Goal: Book appointment/travel/reservation

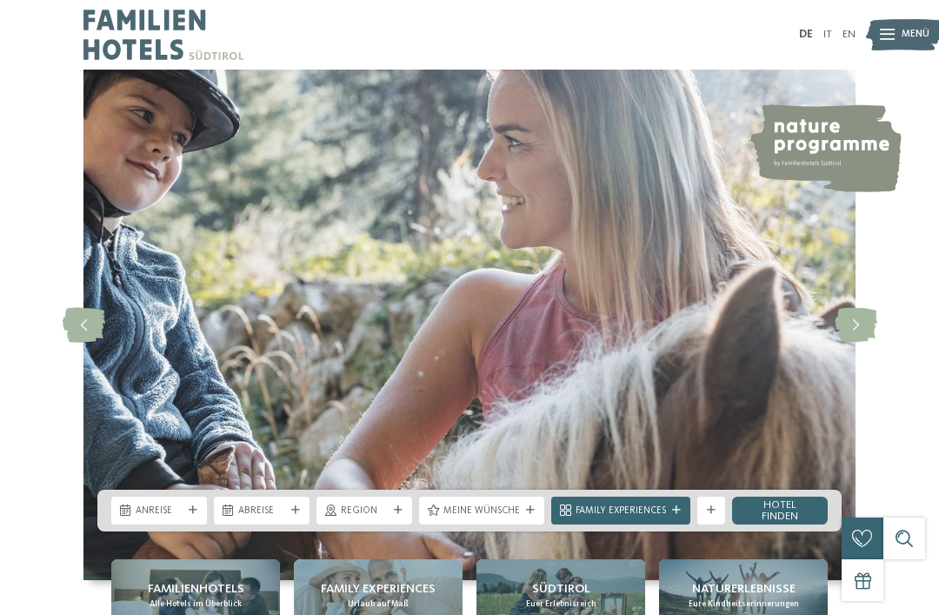
click at [192, 524] on div "Anreise" at bounding box center [159, 510] width 96 height 28
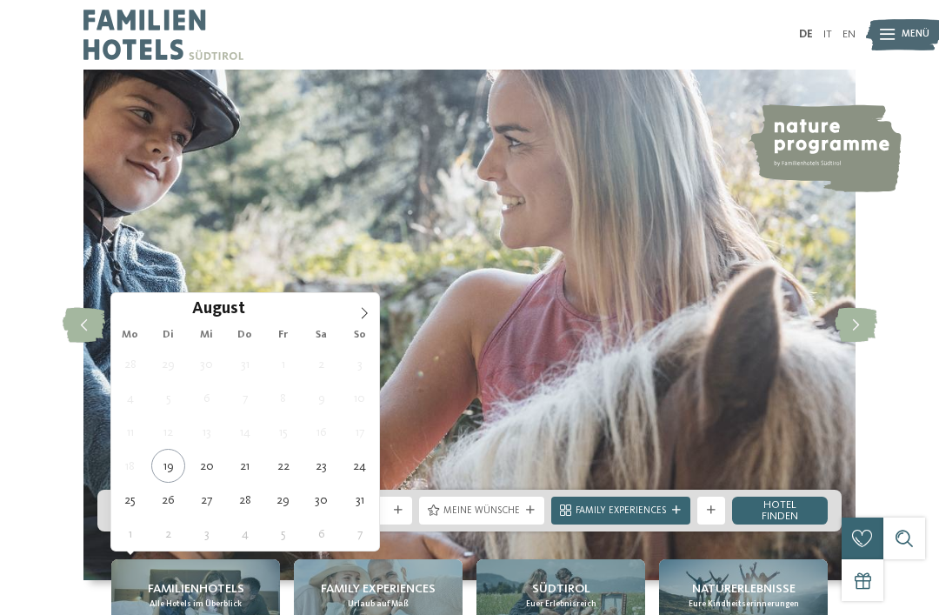
click at [368, 316] on icon at bounding box center [364, 313] width 12 height 12
click at [369, 308] on icon at bounding box center [364, 313] width 12 height 12
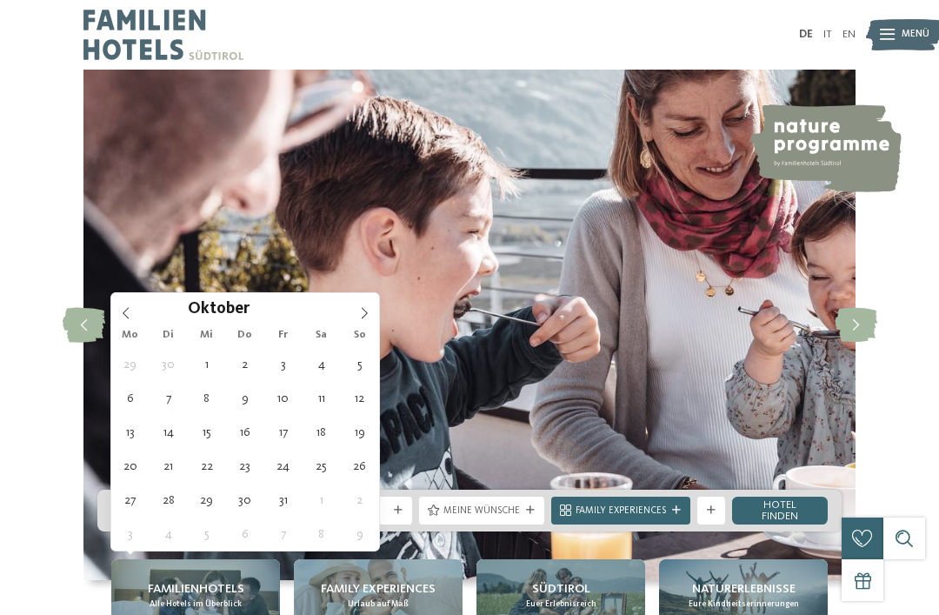
type div "03.10.2025"
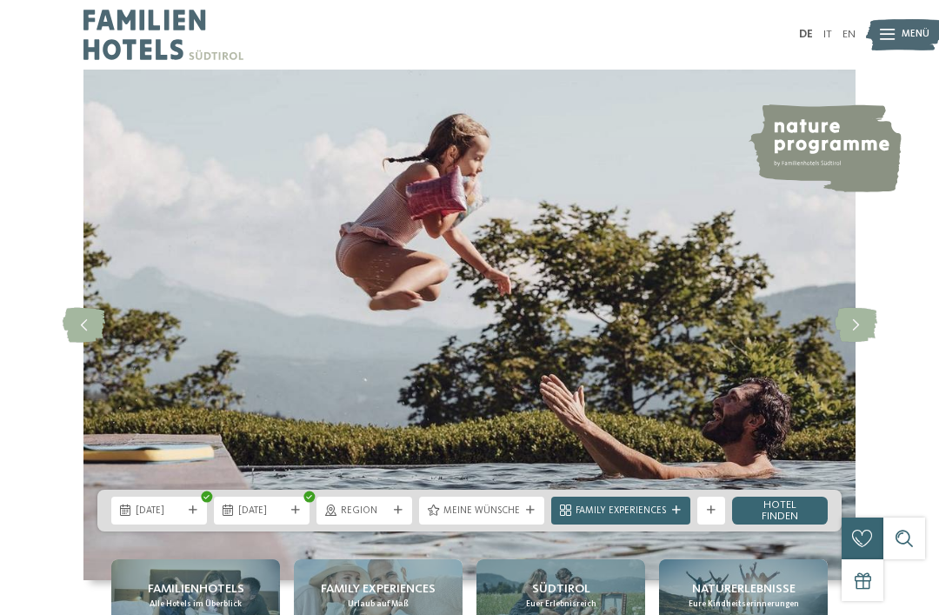
click at [304, 524] on div "03.10.2025" at bounding box center [262, 510] width 96 height 28
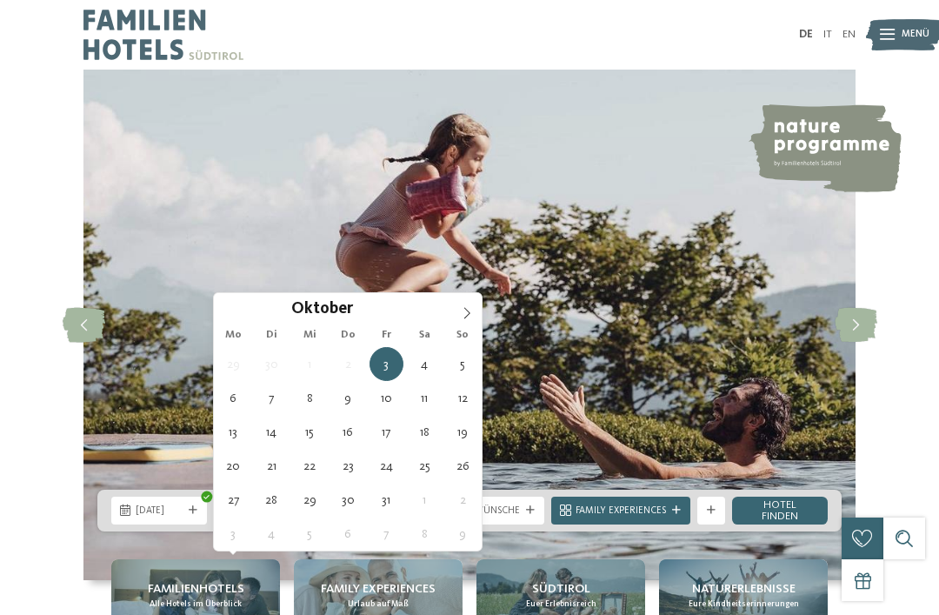
type div "11.10.2025"
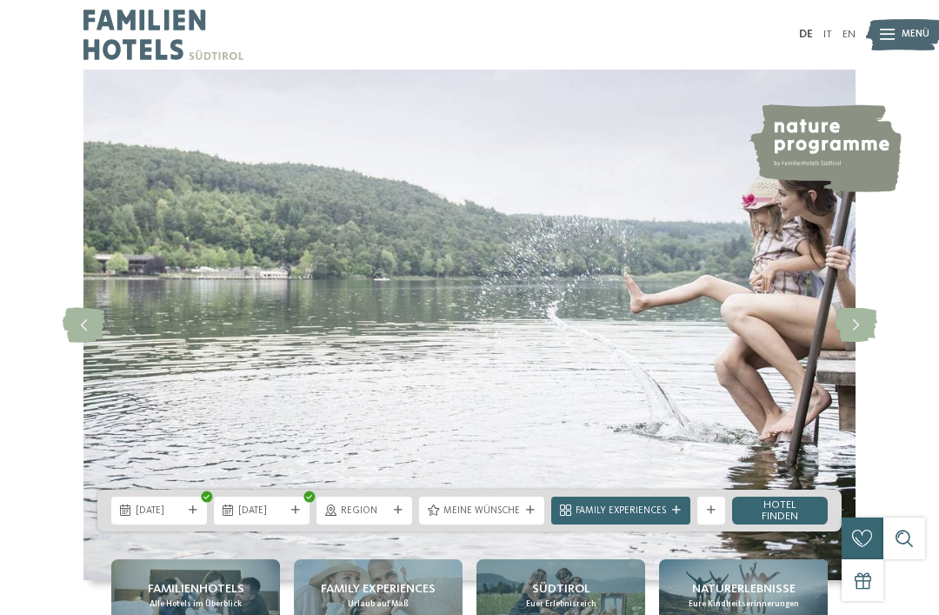
click at [400, 515] on icon at bounding box center [398, 510] width 9 height 9
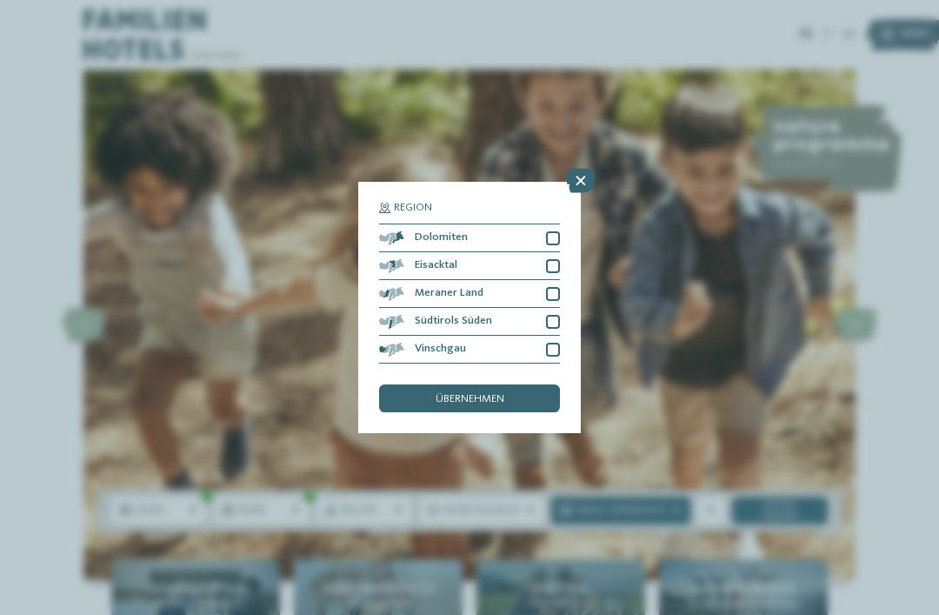
click at [546, 315] on div at bounding box center [553, 322] width 14 height 14
click at [553, 287] on div at bounding box center [553, 294] width 14 height 14
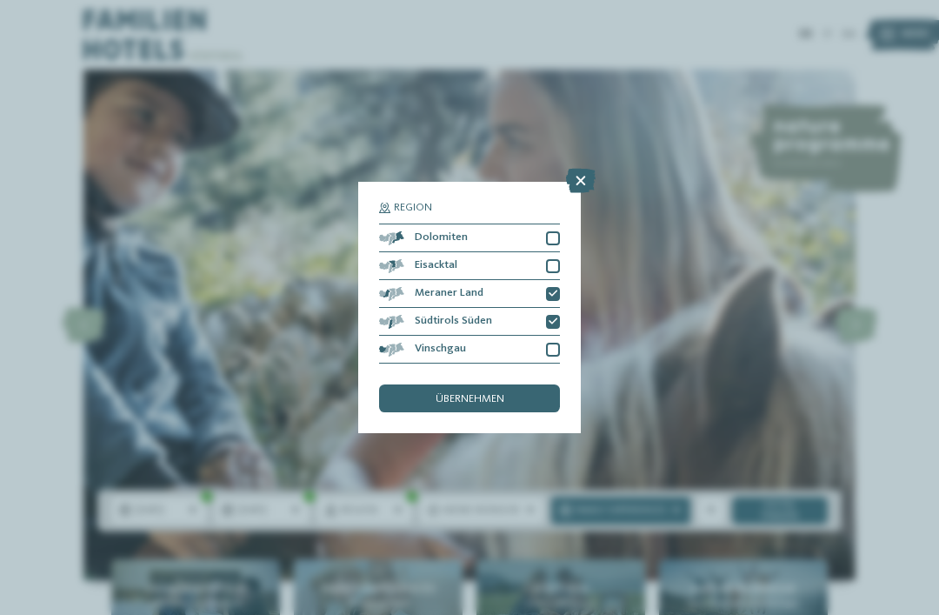
click at [523, 384] on div "übernehmen" at bounding box center [469, 398] width 181 height 28
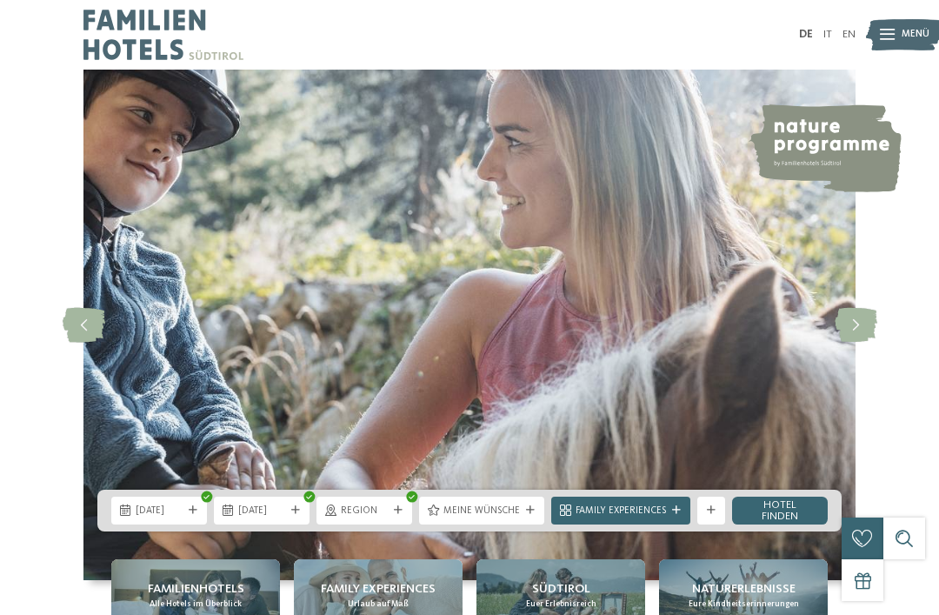
click at [529, 531] on div "03.10.2025 11.10.2025" at bounding box center [469, 510] width 744 height 42
click at [529, 524] on div "Meine Wünsche" at bounding box center [481, 510] width 125 height 28
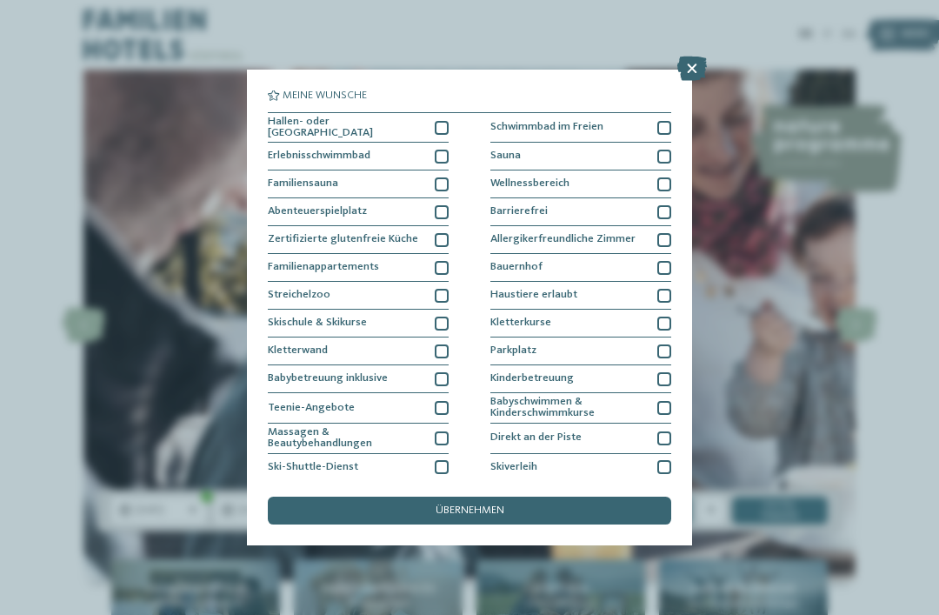
click at [664, 183] on div at bounding box center [664, 184] width 14 height 14
click at [670, 156] on div at bounding box center [664, 157] width 14 height 14
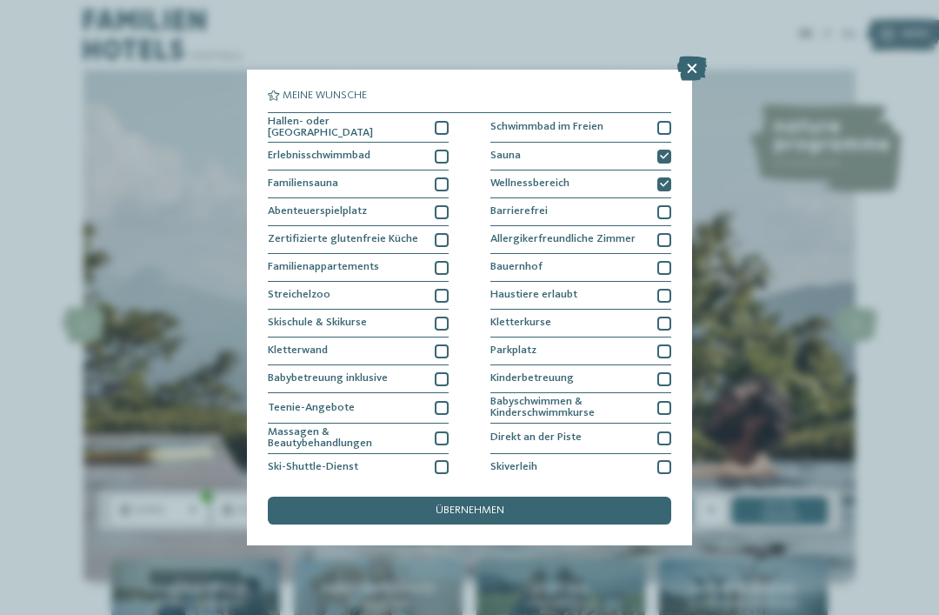
click at [437, 159] on div at bounding box center [442, 157] width 14 height 14
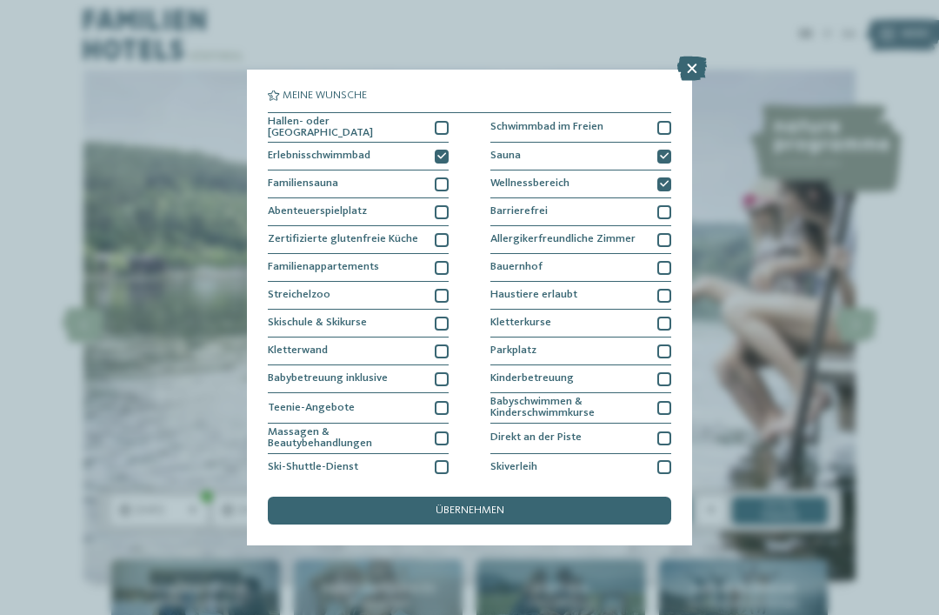
click at [438, 263] on div at bounding box center [442, 268] width 14 height 14
click at [443, 289] on div at bounding box center [442, 296] width 14 height 14
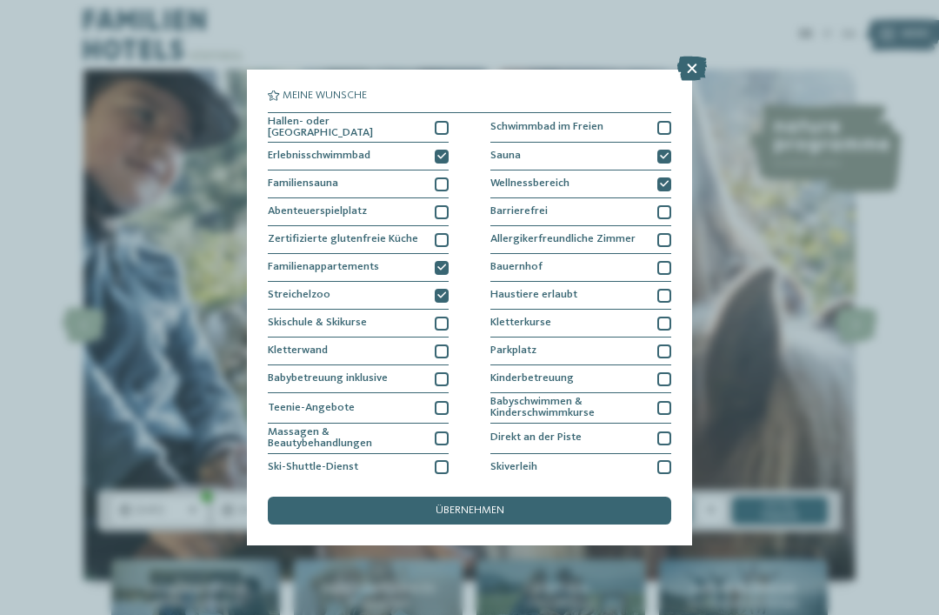
click at [521, 496] on div "übernehmen" at bounding box center [469, 510] width 403 height 28
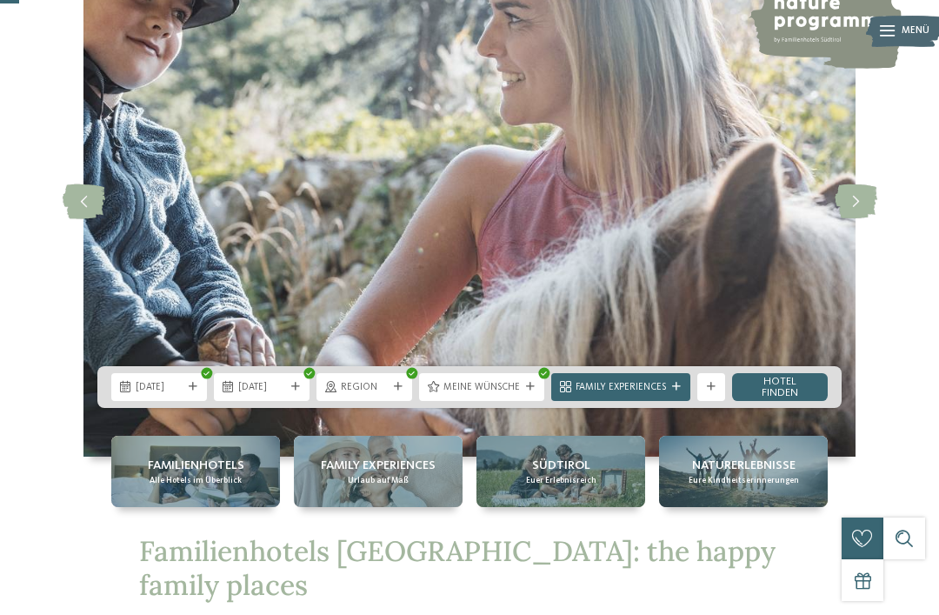
scroll to position [129, 0]
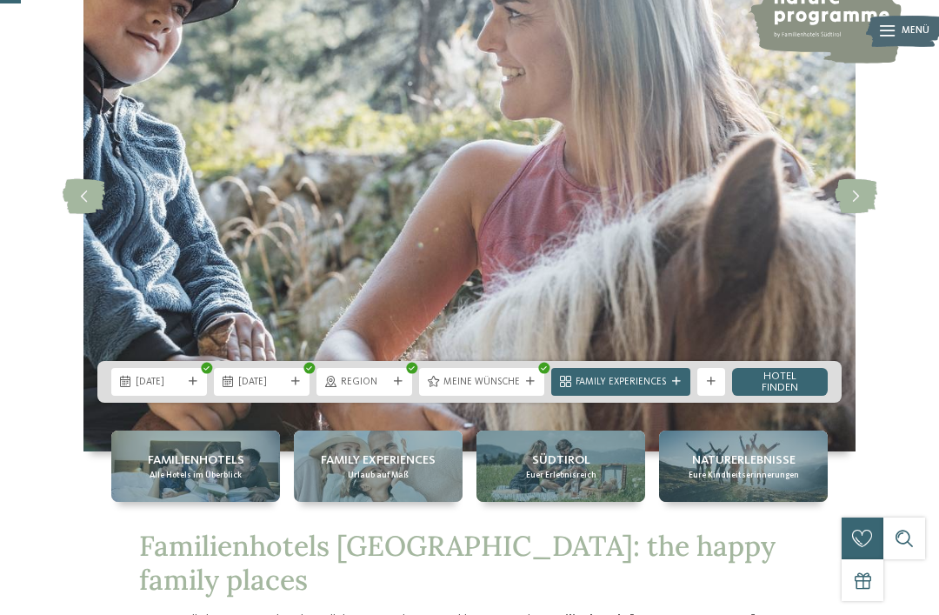
click at [663, 396] on div "Family Experiences" at bounding box center [620, 382] width 139 height 28
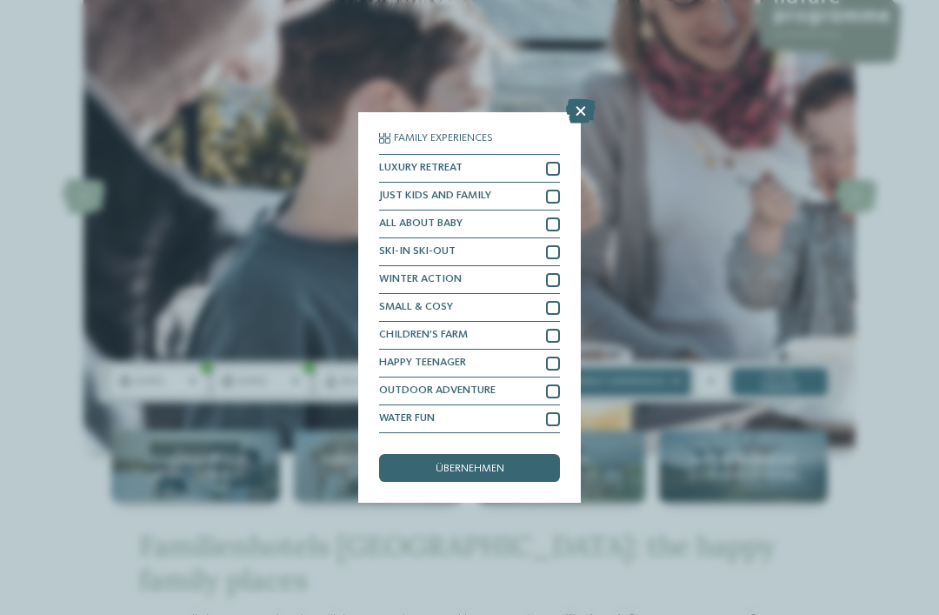
click at [551, 190] on div at bounding box center [553, 197] width 14 height 14
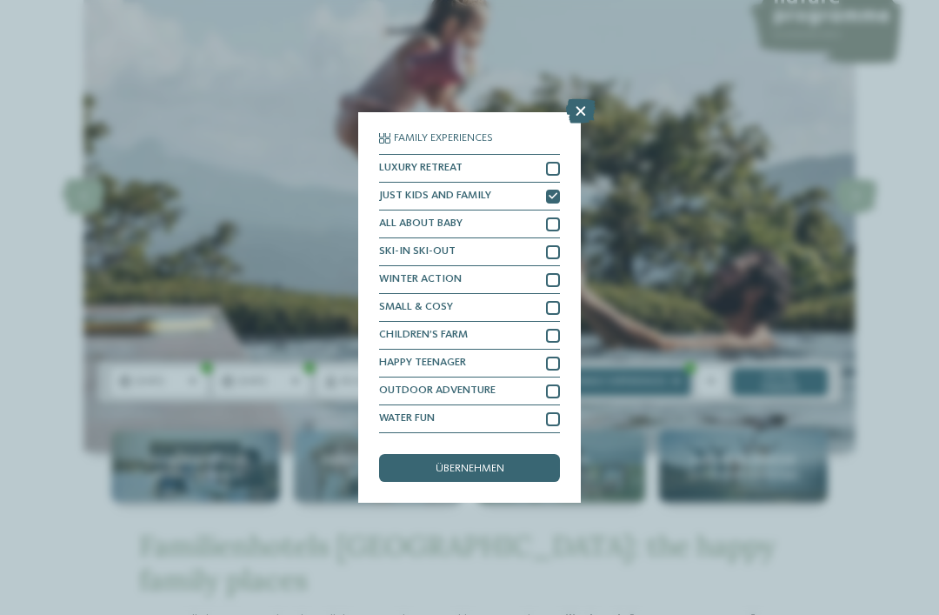
click at [541, 155] on div "LUXURY RETREAT" at bounding box center [469, 169] width 181 height 28
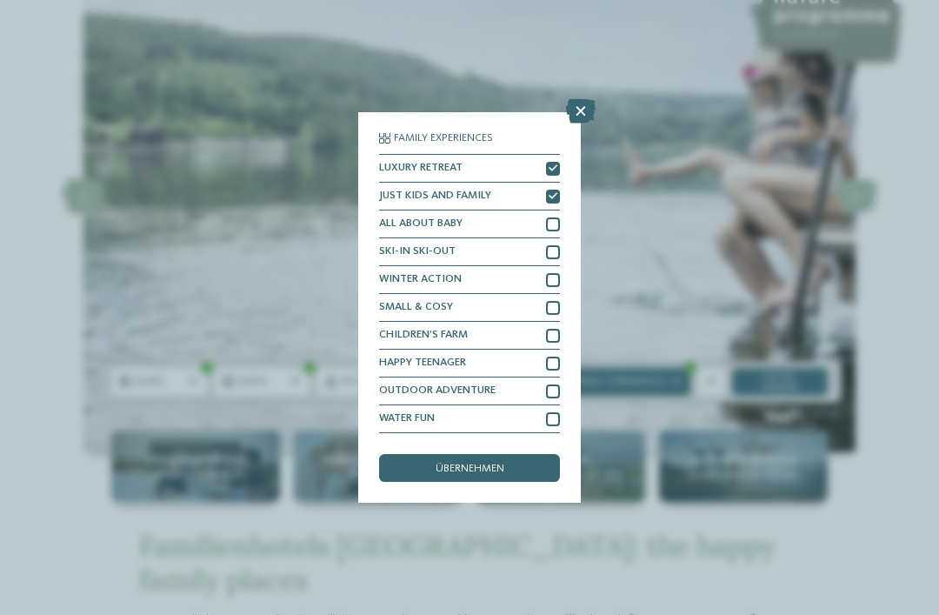
click at [530, 454] on div "übernehmen" at bounding box center [469, 468] width 181 height 28
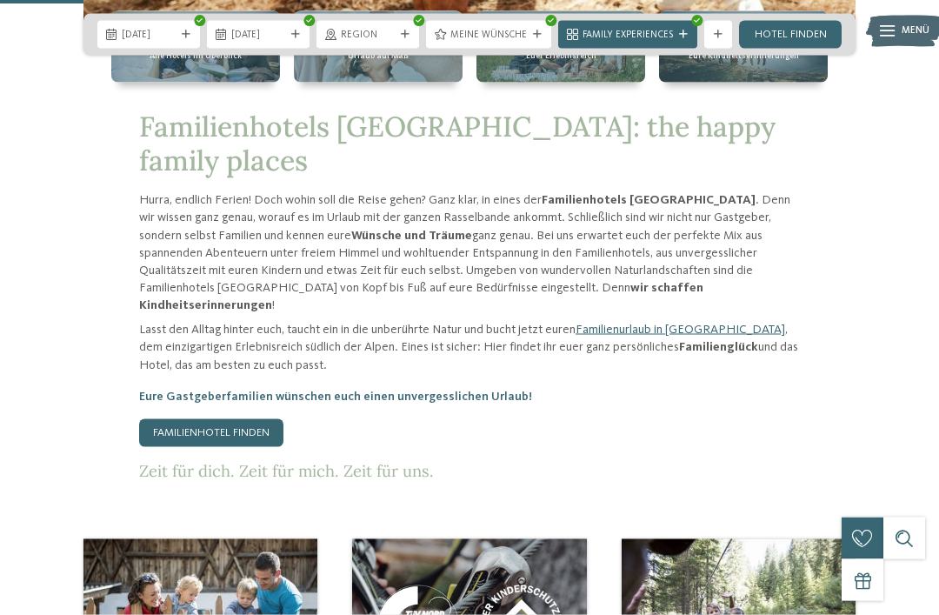
scroll to position [549, 0]
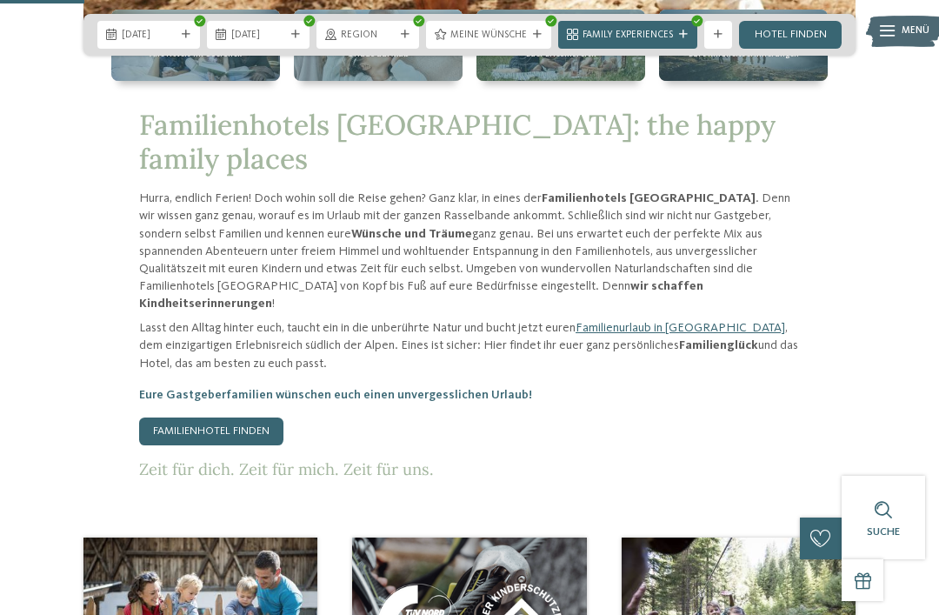
click at [201, 443] on link "Familienhotel finden" at bounding box center [211, 431] width 144 height 28
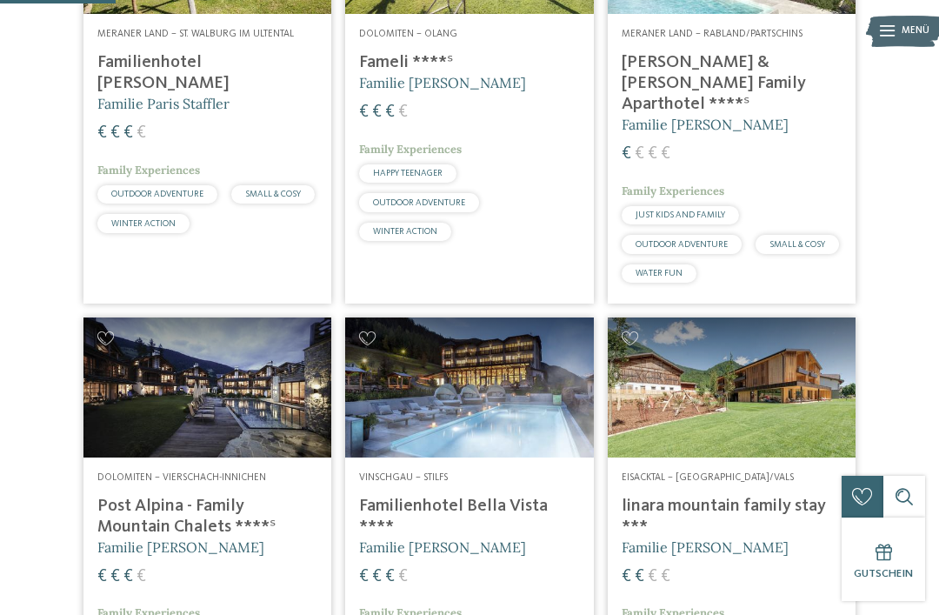
scroll to position [542, 0]
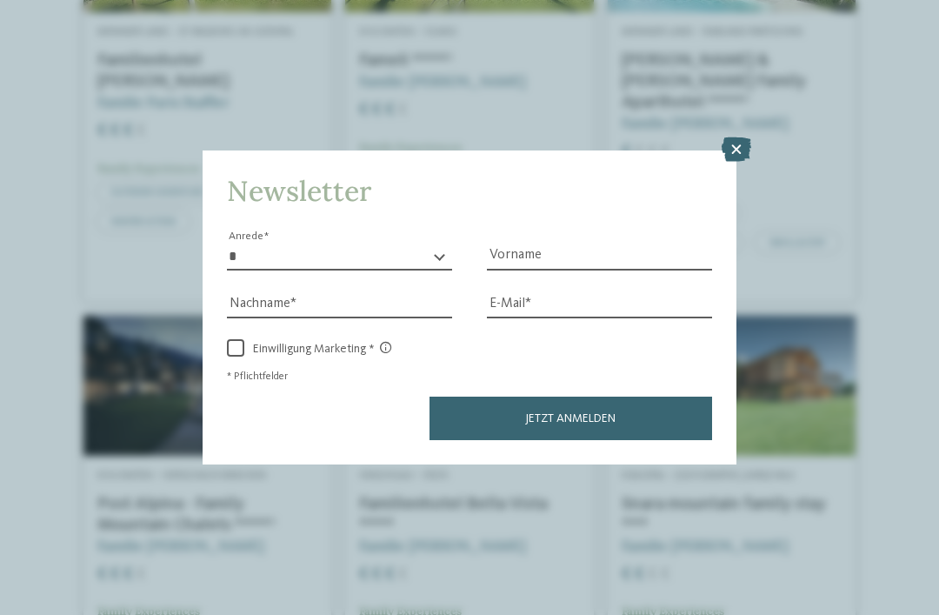
click at [744, 137] on icon at bounding box center [737, 149] width 30 height 24
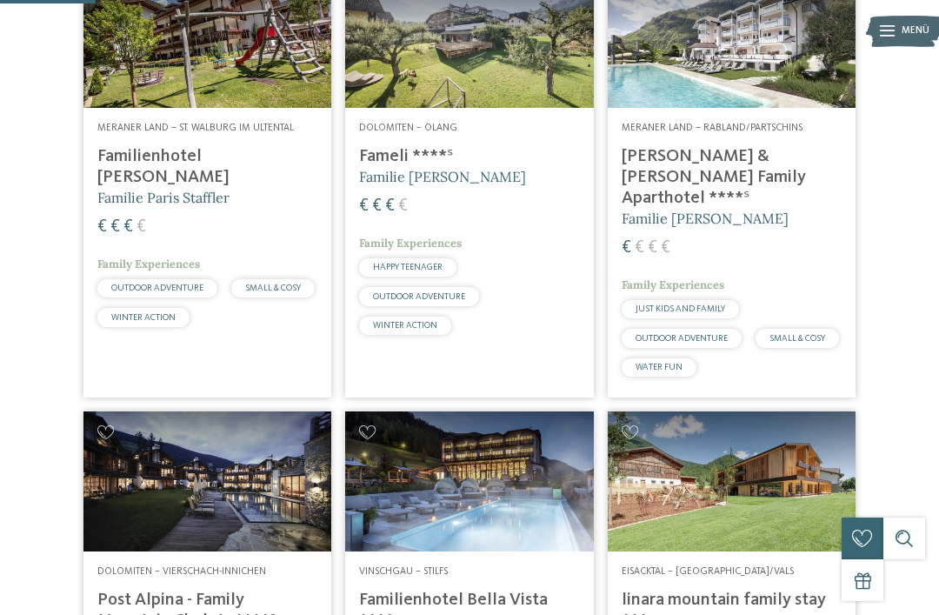
scroll to position [443, 0]
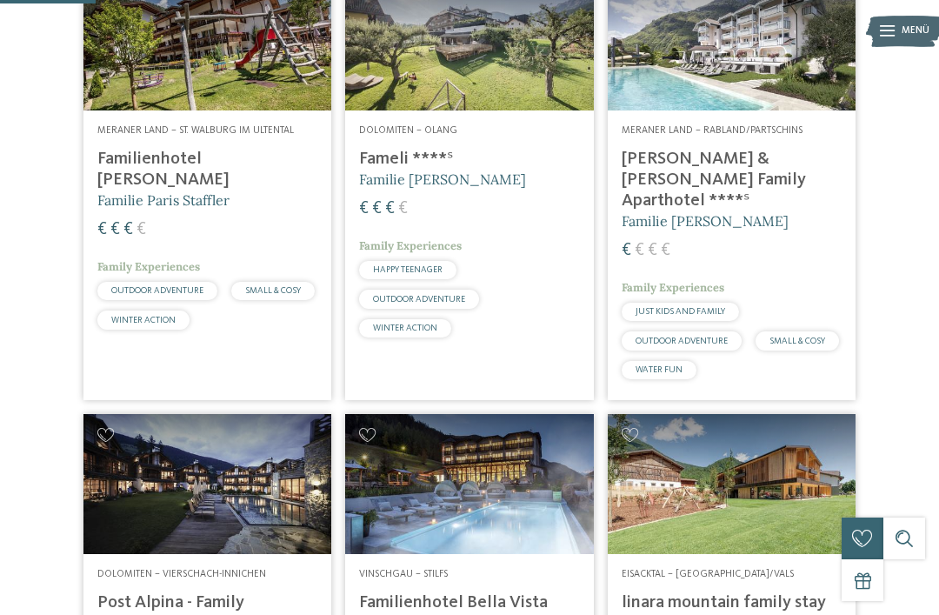
click at [523, 75] on img at bounding box center [469, 40] width 248 height 139
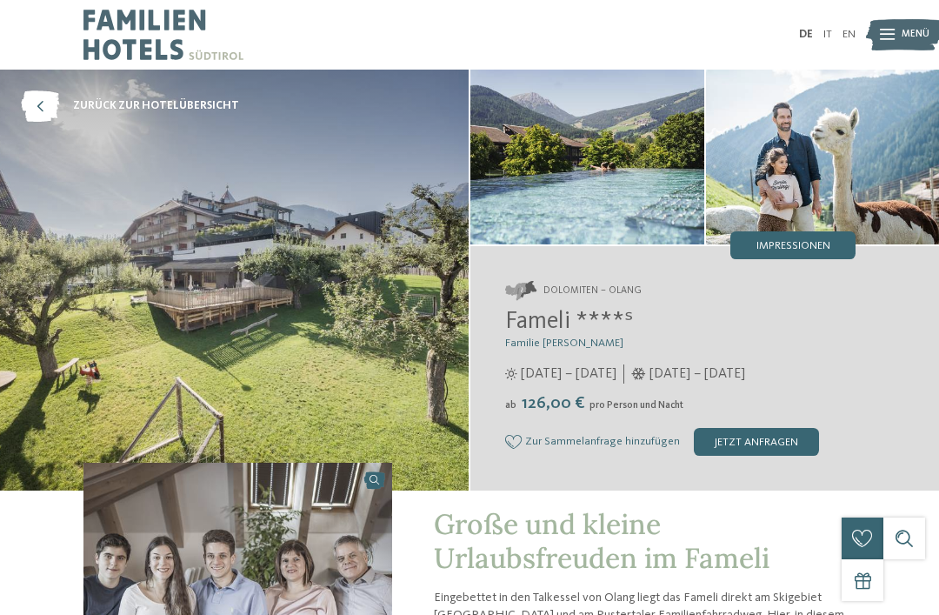
click at [164, 176] on img at bounding box center [234, 280] width 469 height 421
click at [156, 238] on img at bounding box center [234, 280] width 469 height 421
click at [178, 250] on img at bounding box center [234, 280] width 469 height 421
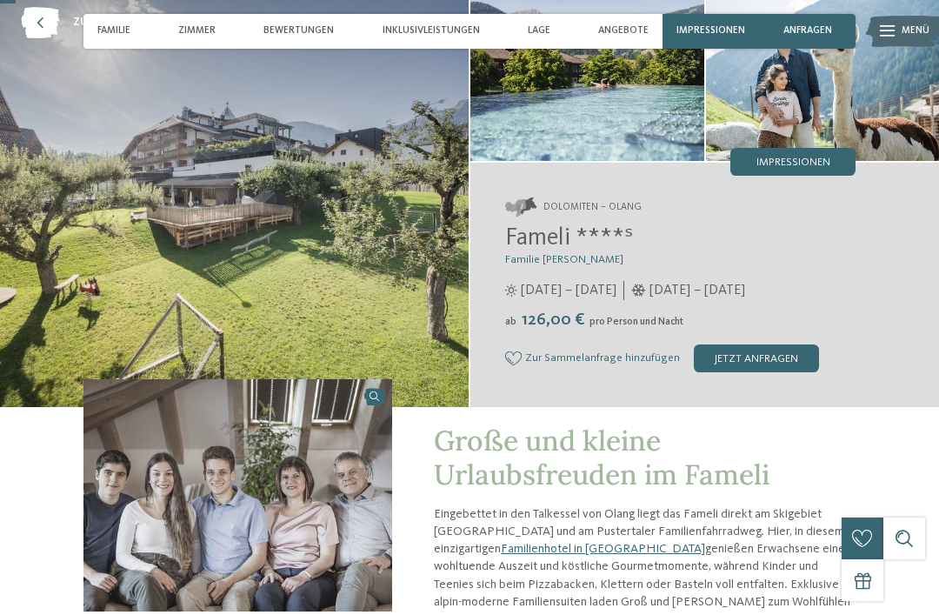
scroll to position [81, 0]
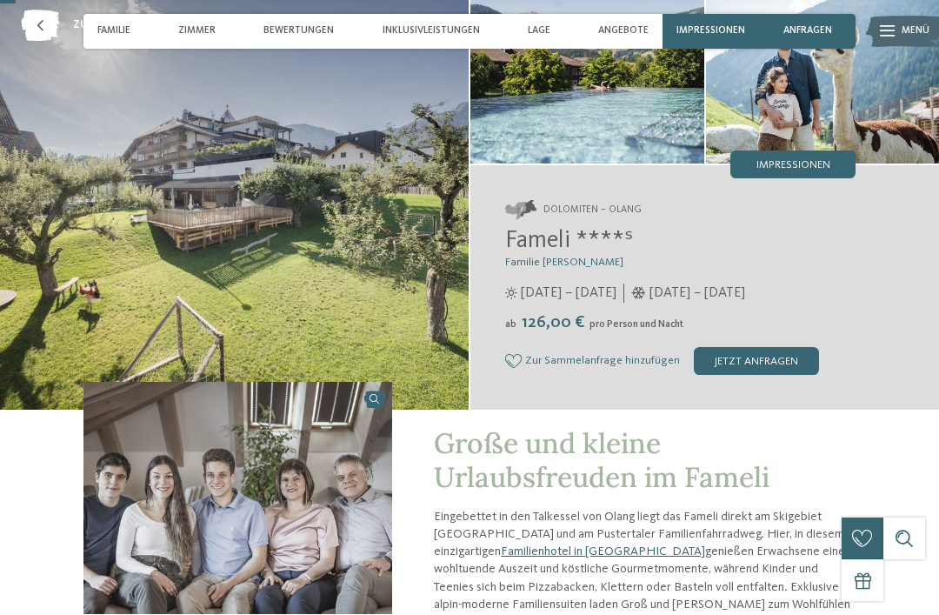
click at [670, 95] on img at bounding box center [587, 76] width 234 height 175
click at [638, 137] on img at bounding box center [587, 76] width 234 height 175
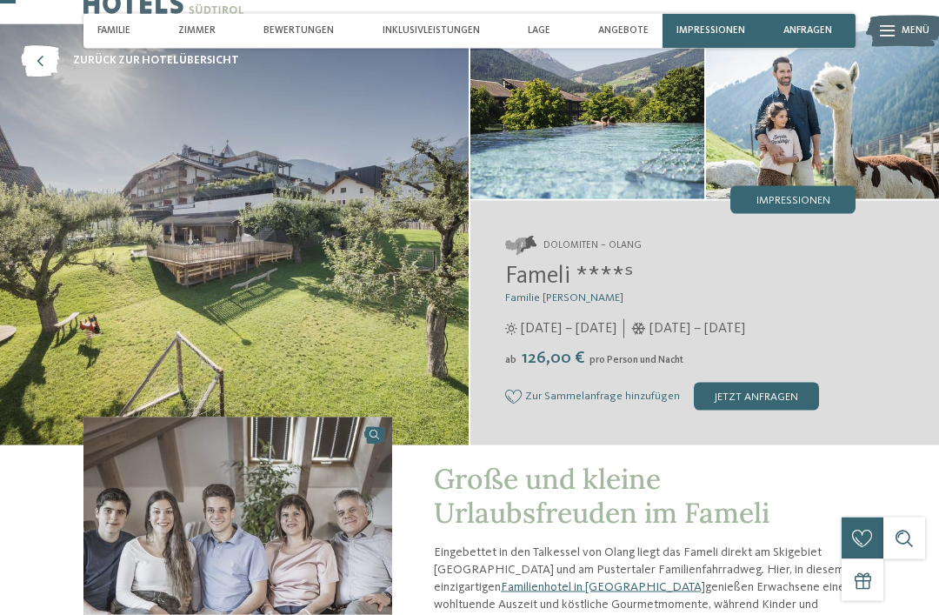
scroll to position [0, 0]
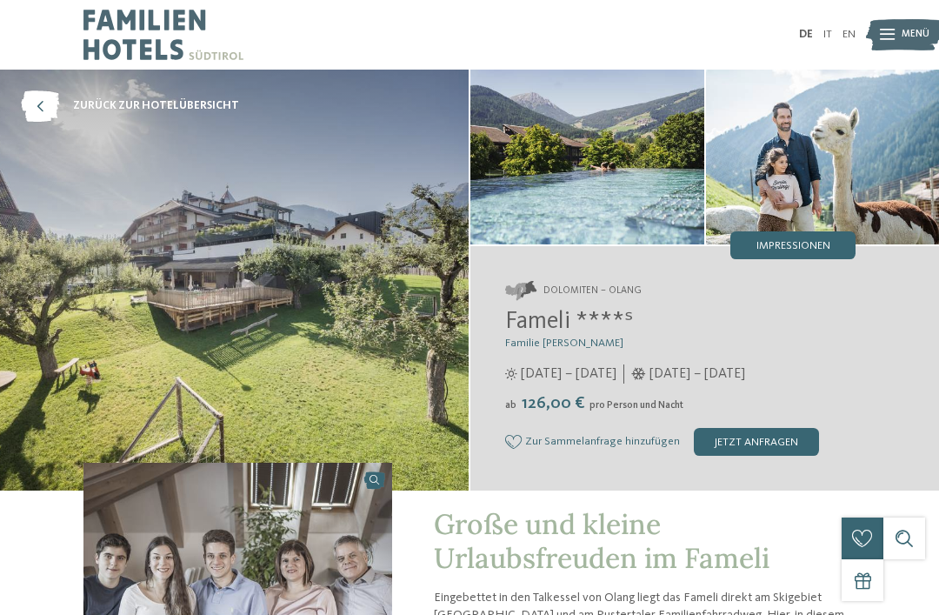
click at [601, 170] on img at bounding box center [587, 157] width 234 height 175
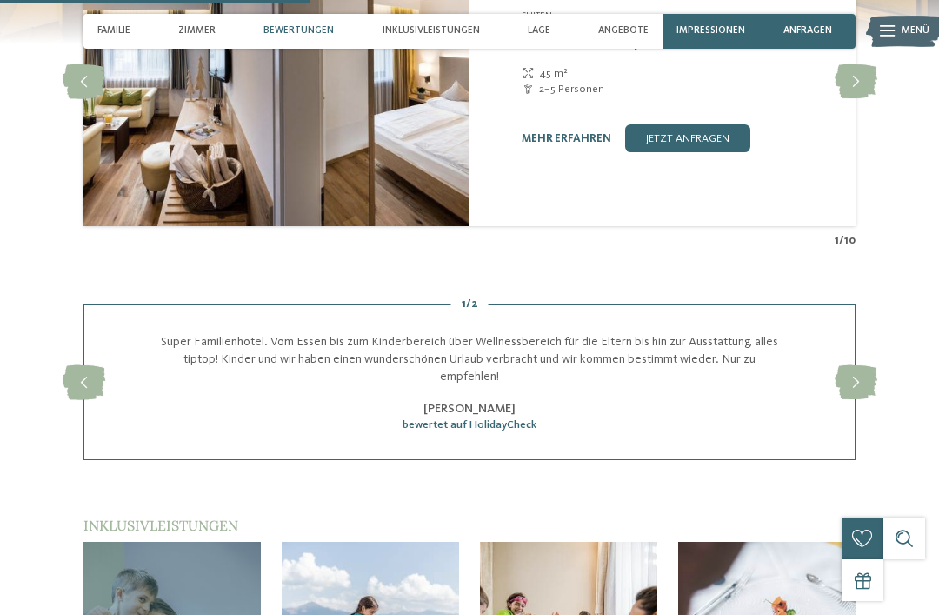
scroll to position [1632, 0]
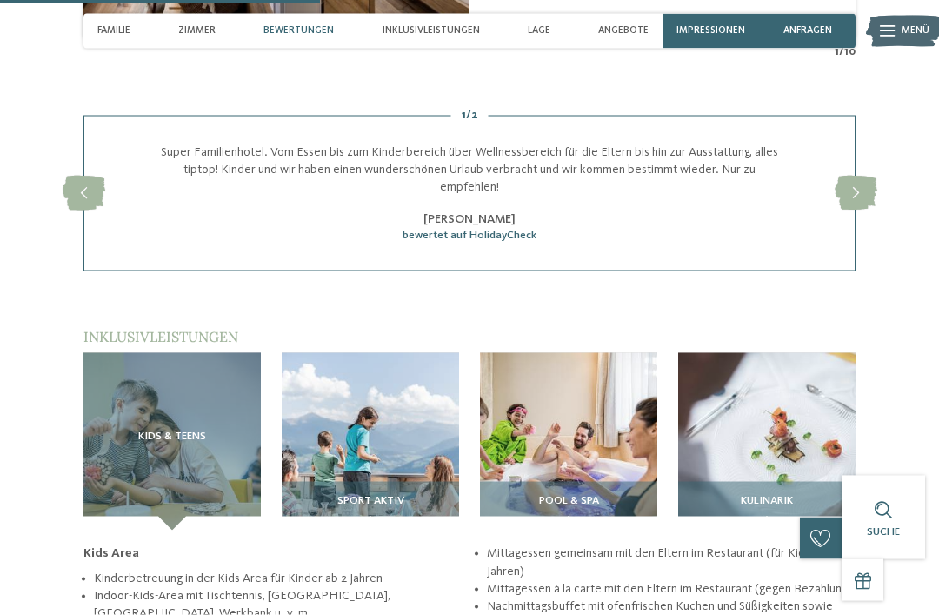
click at [850, 182] on icon at bounding box center [856, 193] width 43 height 35
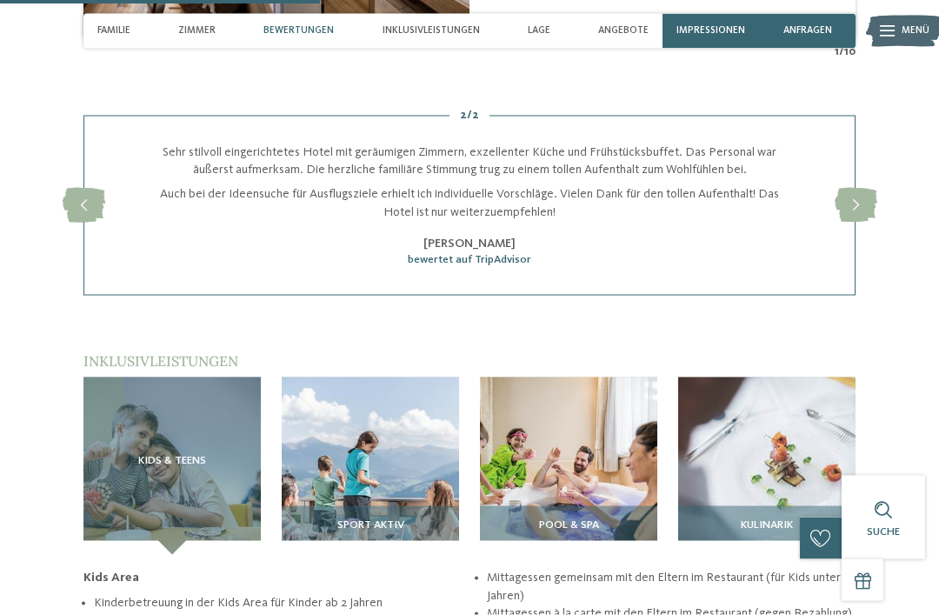
scroll to position [1662, 0]
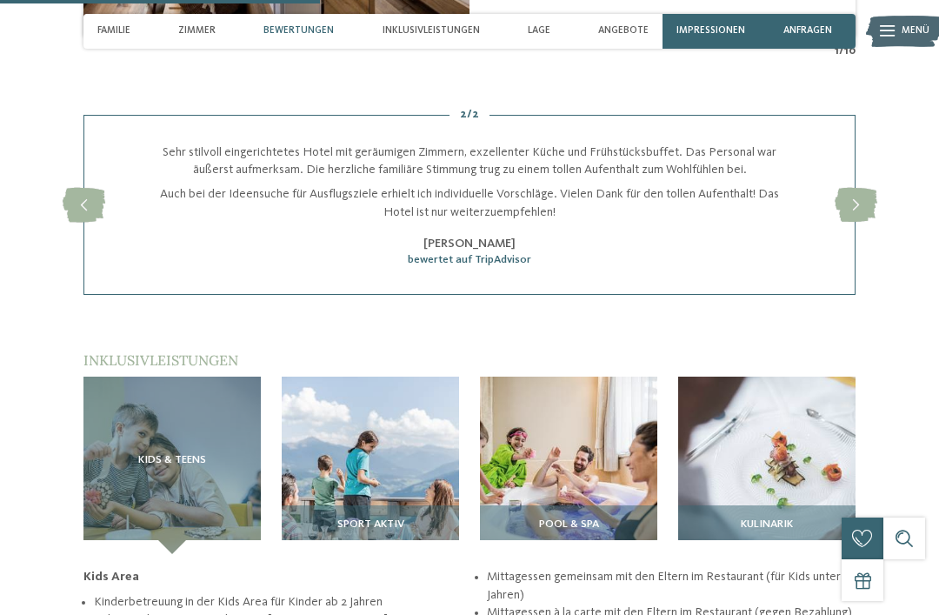
click at [865, 188] on icon at bounding box center [856, 205] width 43 height 35
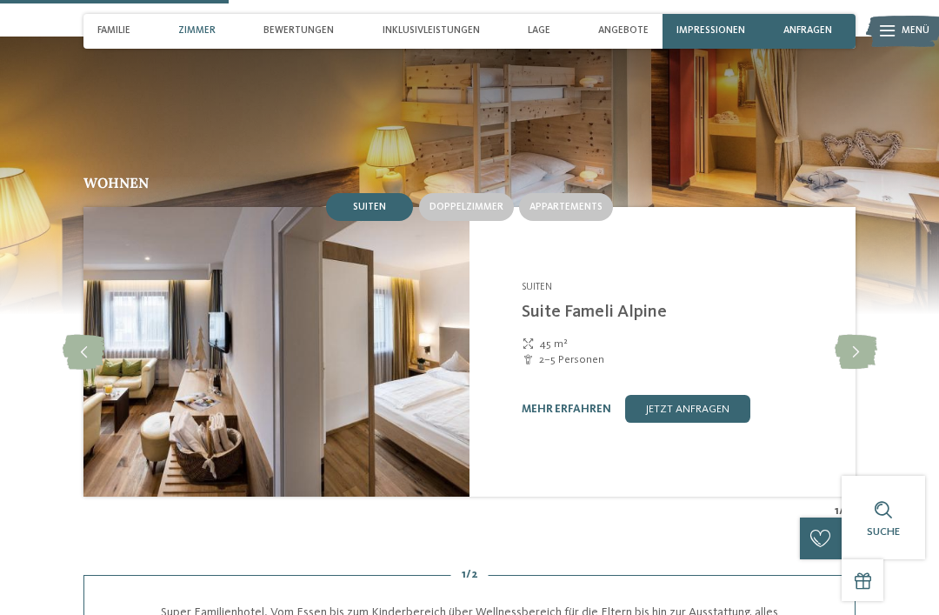
scroll to position [1201, 0]
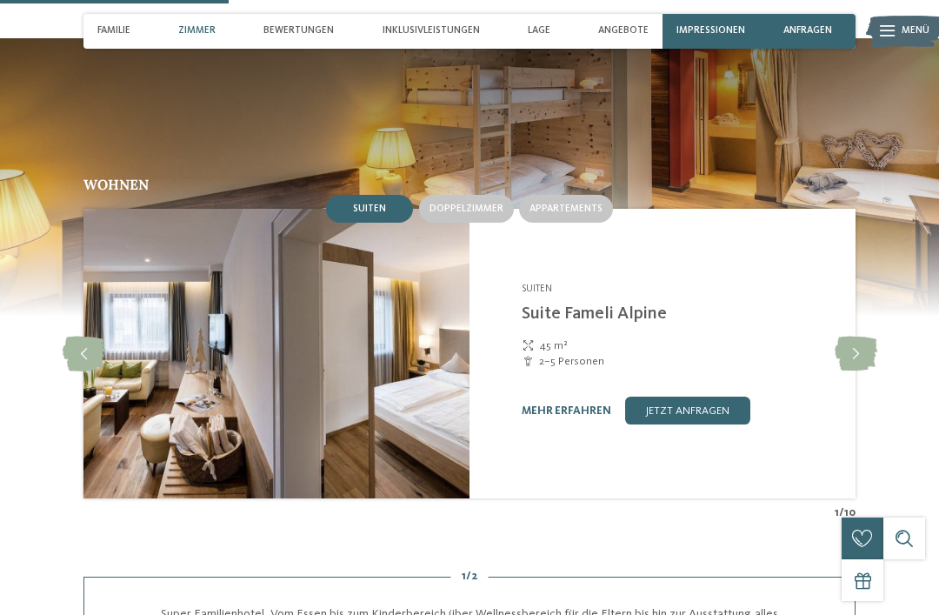
click at [576, 195] on div "Appartements" at bounding box center [566, 209] width 94 height 28
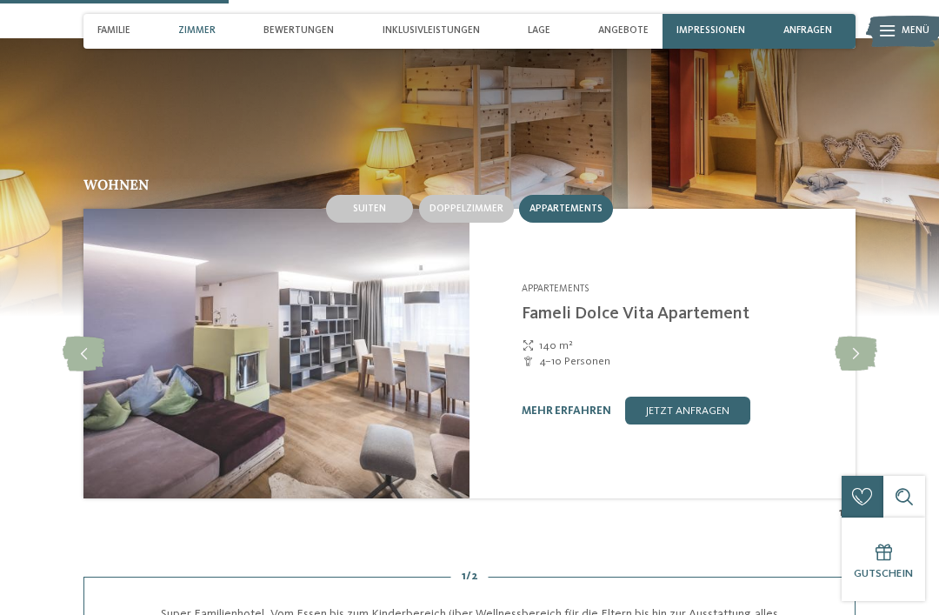
click at [415, 396] on img at bounding box center [276, 353] width 386 height 289
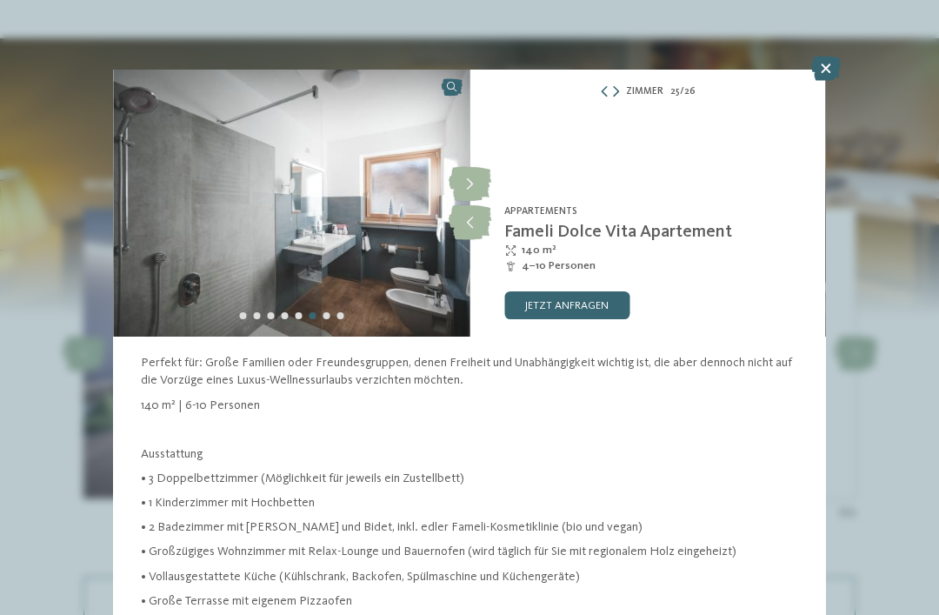
click at [394, 280] on img at bounding box center [291, 203] width 356 height 267
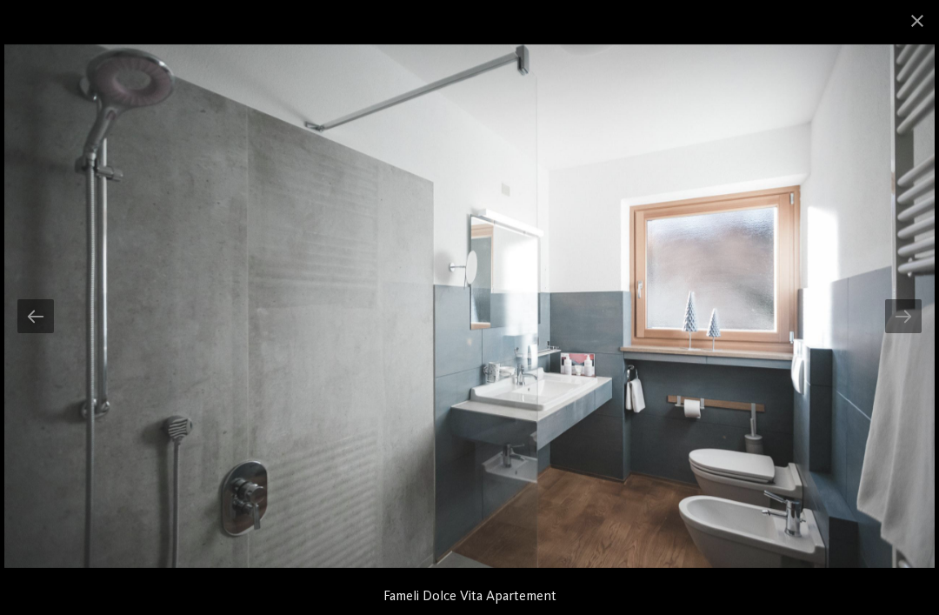
click at [900, 312] on div at bounding box center [903, 316] width 37 height 34
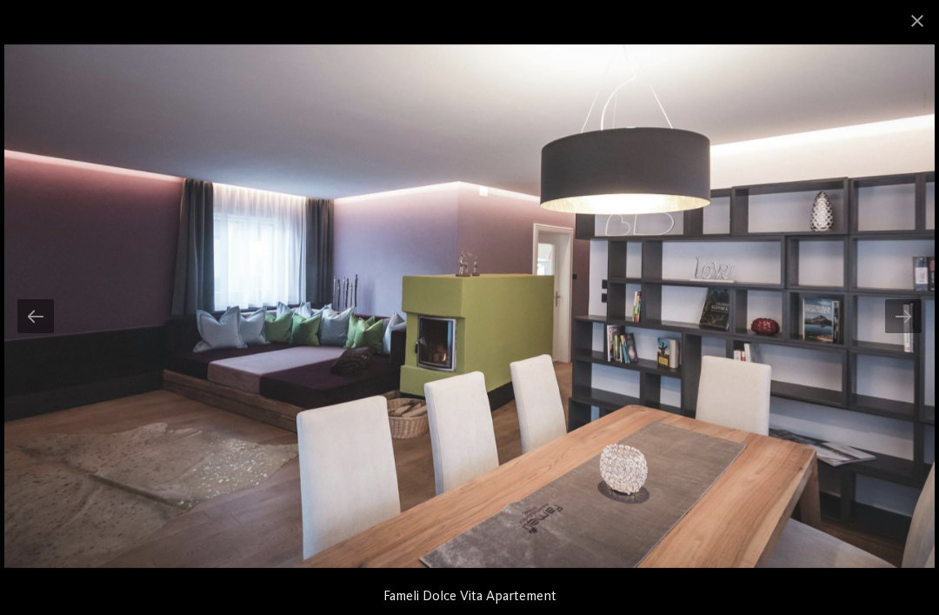
click at [912, 312] on div at bounding box center [903, 316] width 37 height 34
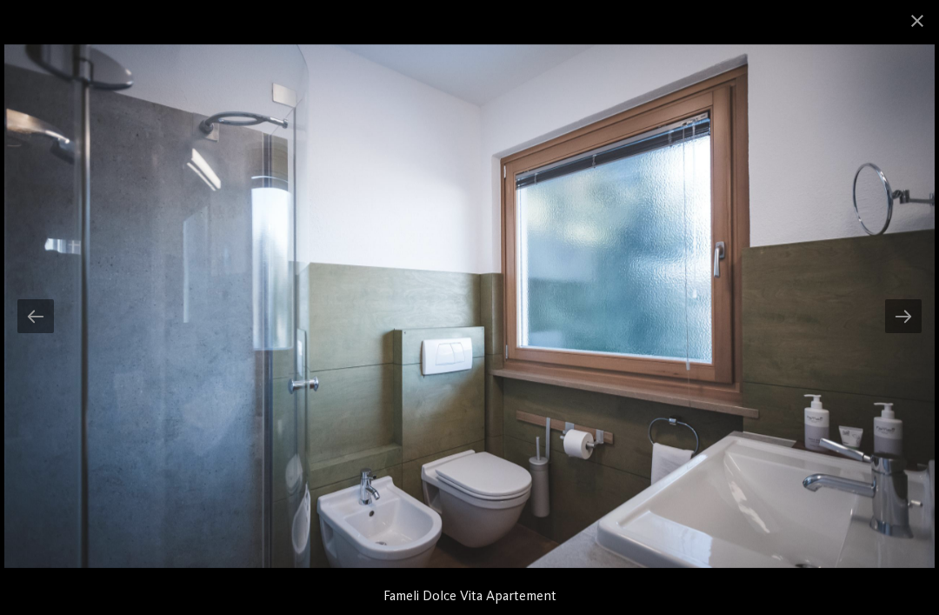
click at [901, 310] on div at bounding box center [903, 316] width 37 height 34
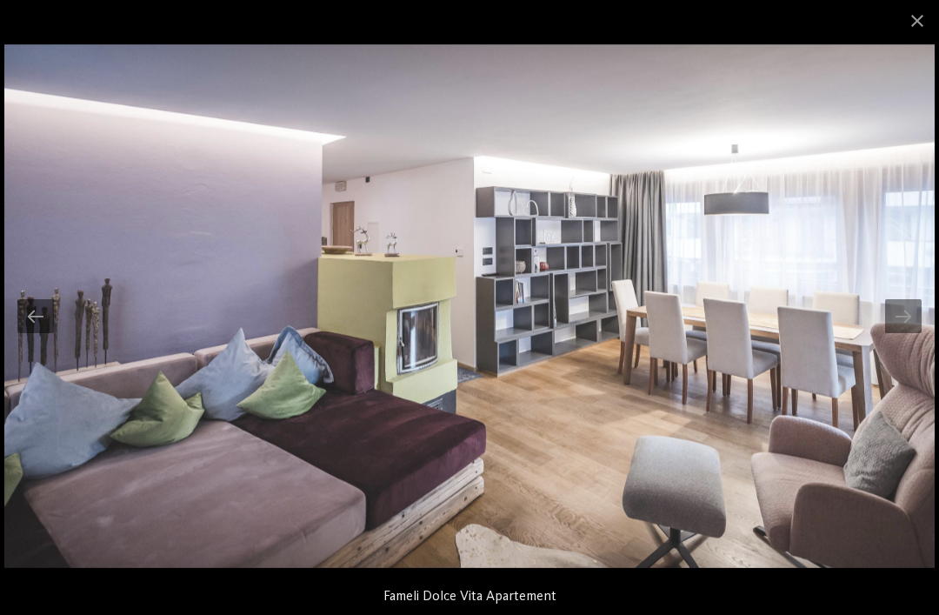
click at [920, 308] on div at bounding box center [903, 316] width 37 height 34
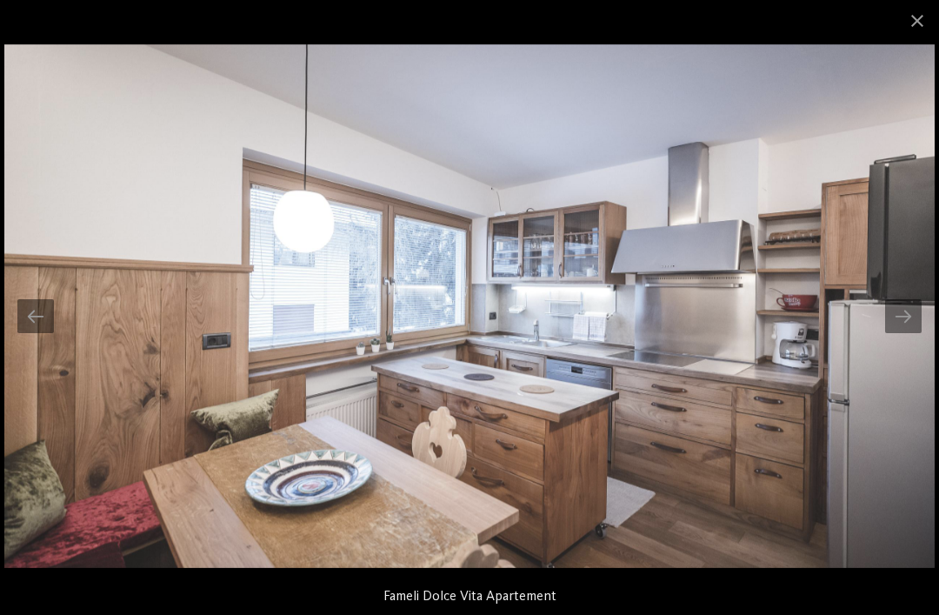
click at [906, 312] on div at bounding box center [903, 316] width 37 height 34
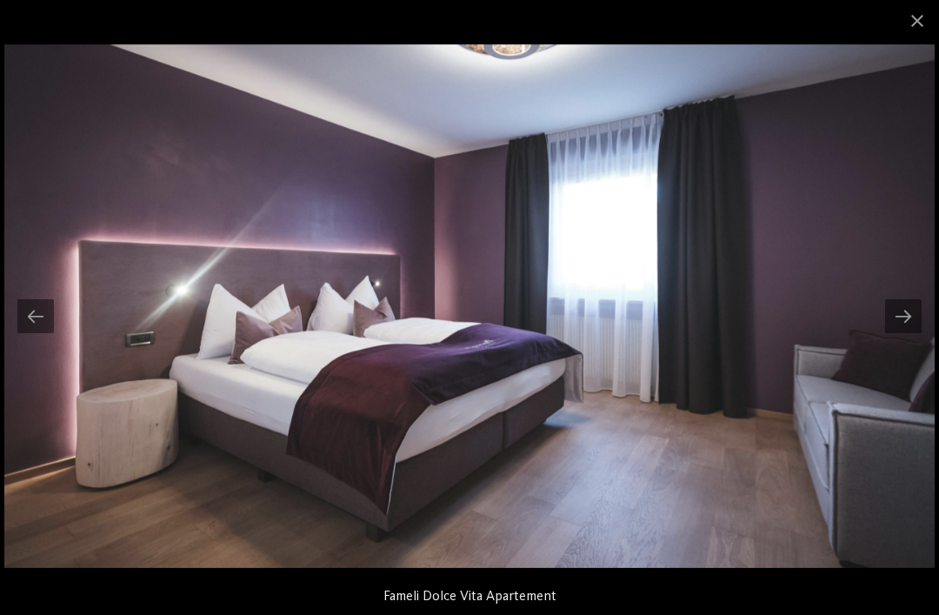
click at [912, 309] on div at bounding box center [903, 316] width 37 height 34
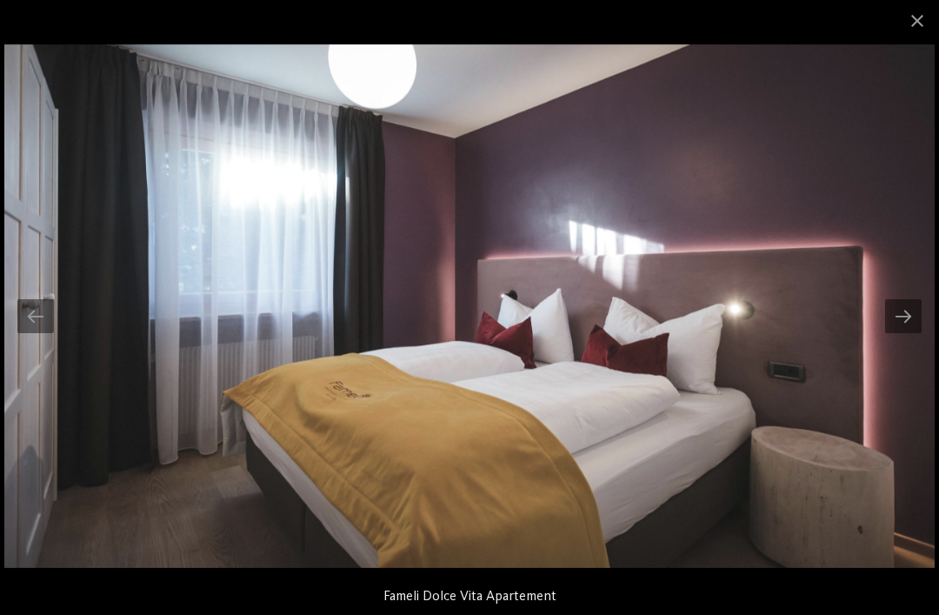
click at [922, 21] on span at bounding box center [916, 20] width 43 height 41
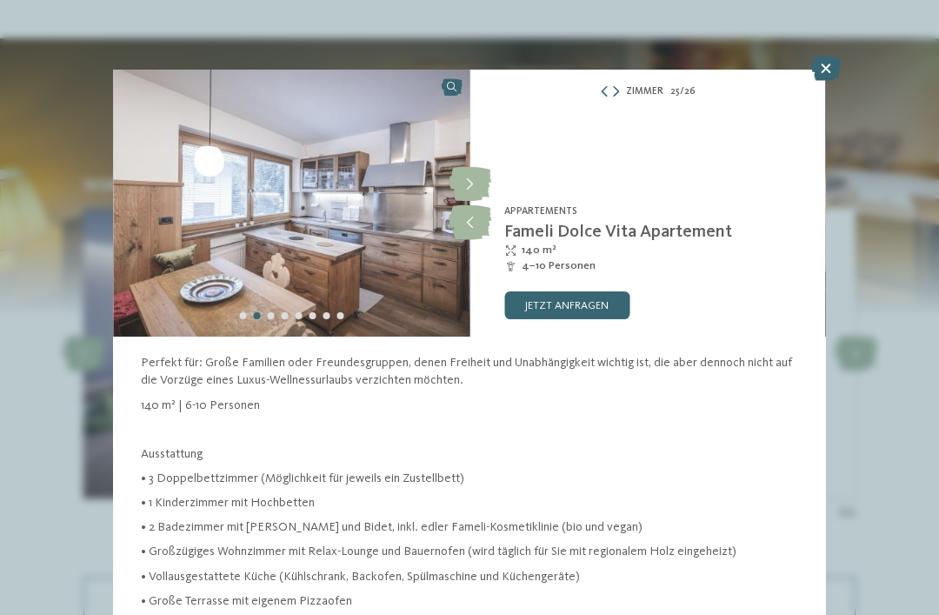
click at [840, 60] on icon at bounding box center [826, 69] width 30 height 24
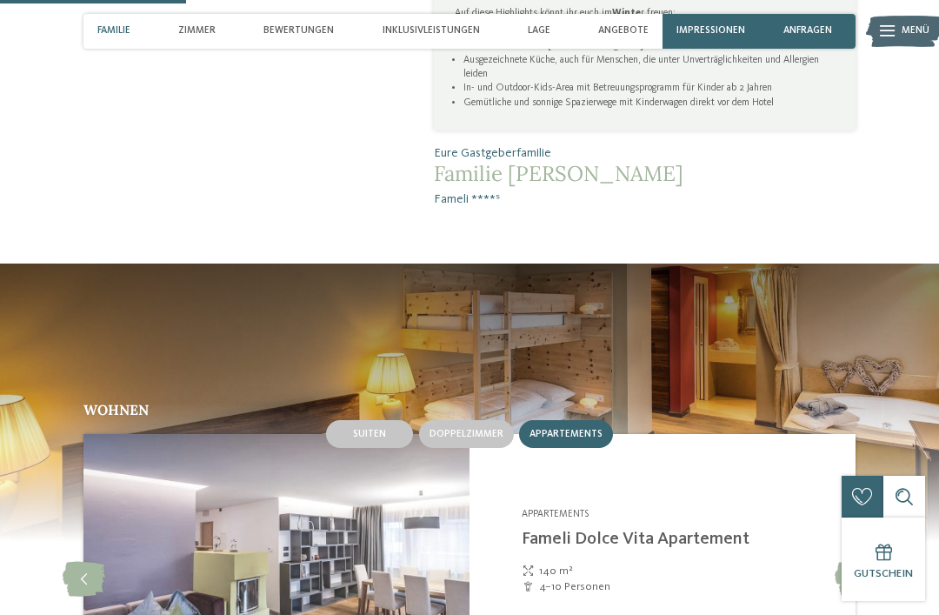
scroll to position [975, 0]
click at [386, 429] on span "Suiten" at bounding box center [369, 434] width 33 height 10
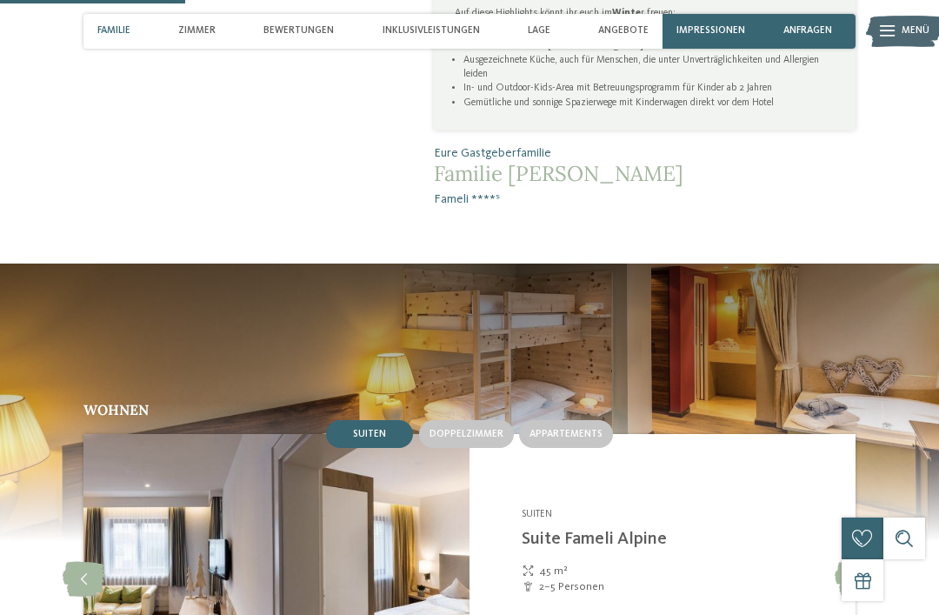
click at [426, 528] on img at bounding box center [276, 578] width 386 height 289
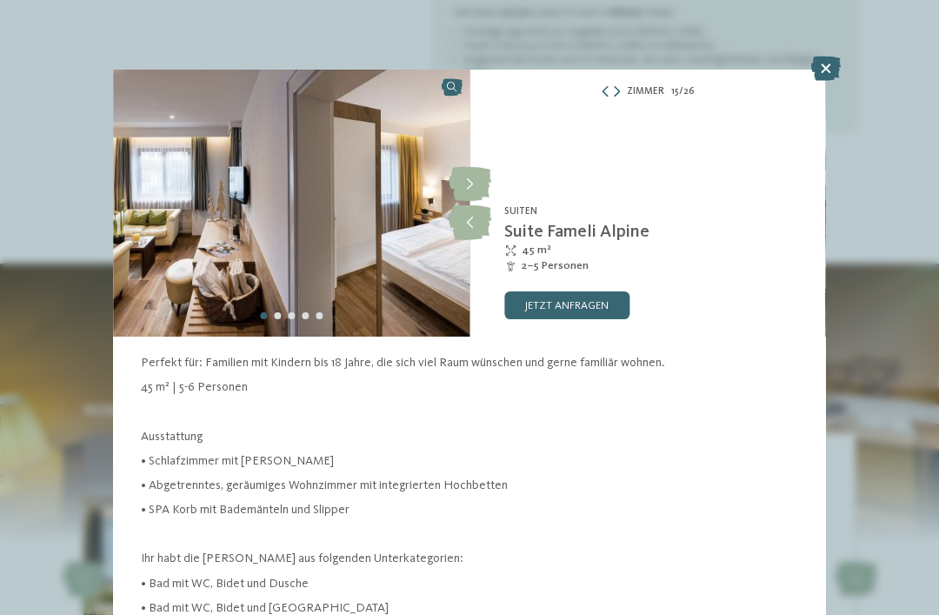
click at [206, 172] on img at bounding box center [291, 203] width 356 height 267
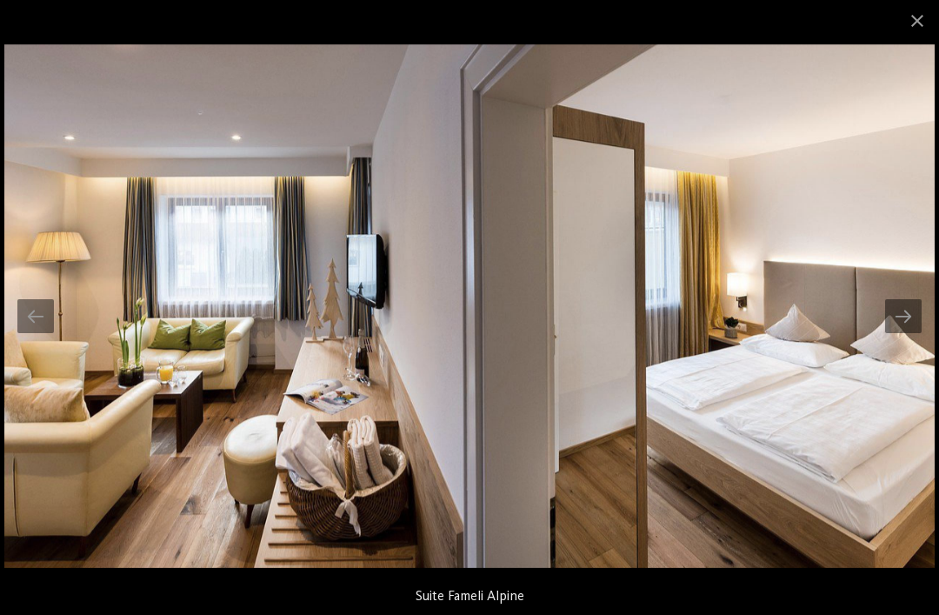
click at [895, 322] on div at bounding box center [903, 316] width 37 height 34
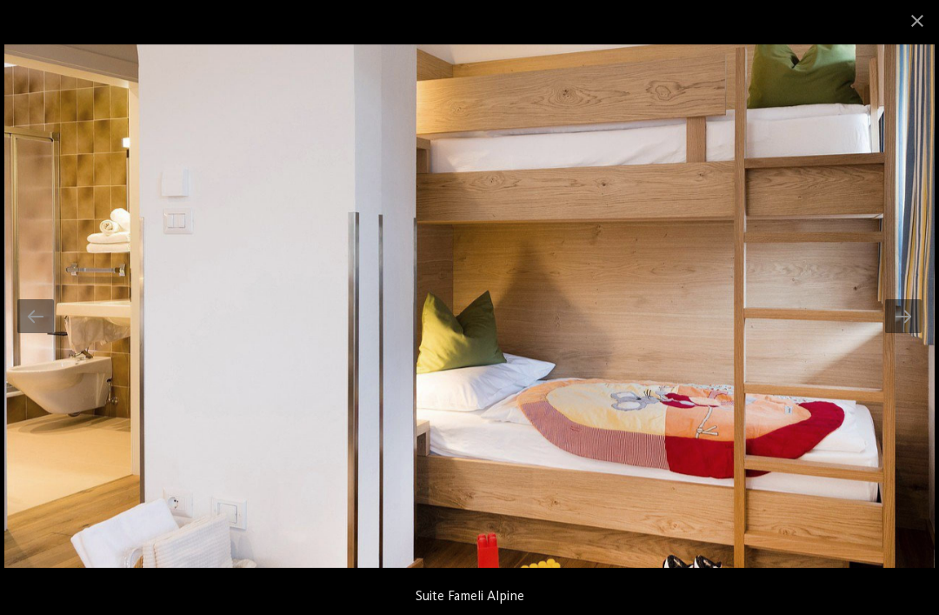
click at [915, 306] on div at bounding box center [903, 316] width 37 height 34
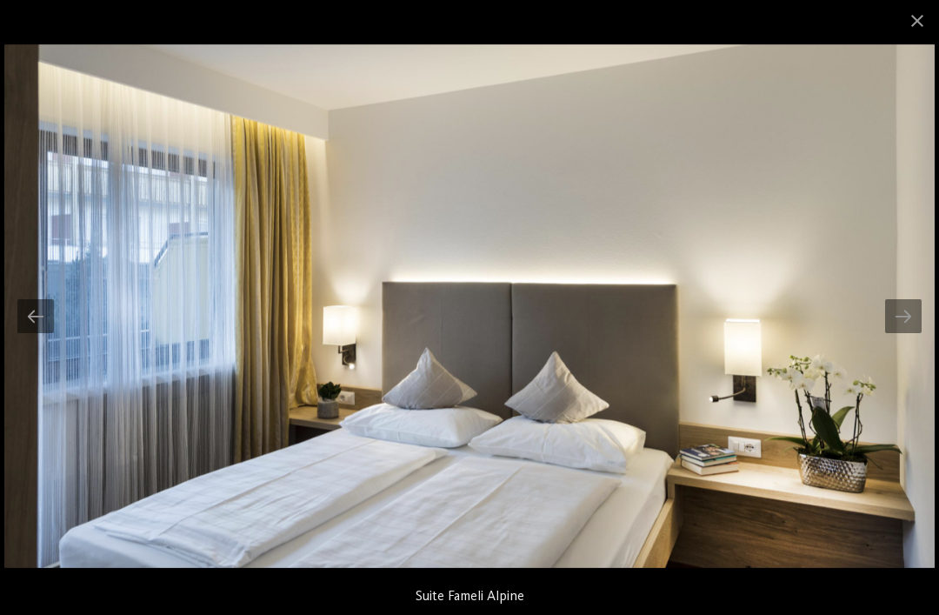
click at [908, 318] on div at bounding box center [903, 316] width 37 height 34
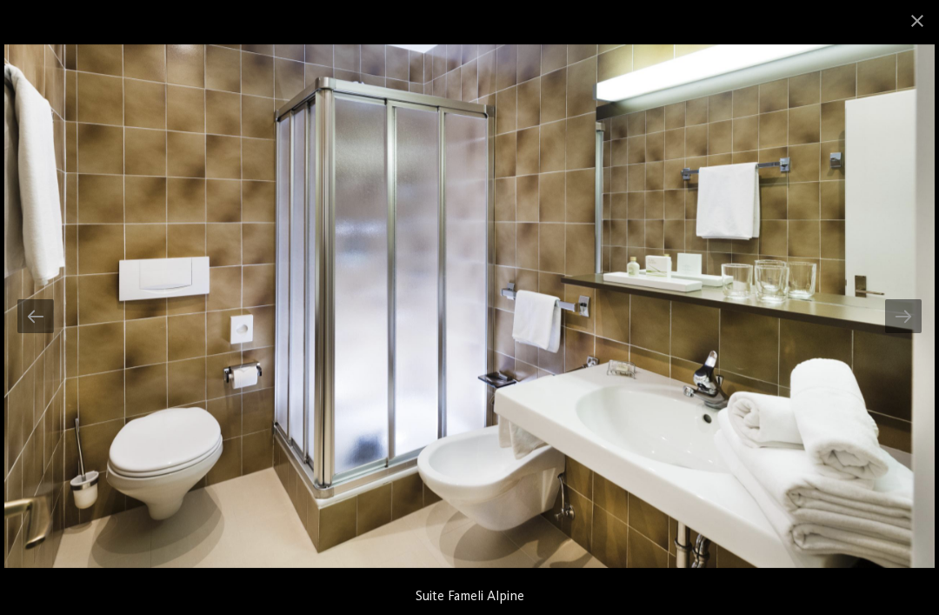
click at [914, 311] on div at bounding box center [903, 316] width 37 height 34
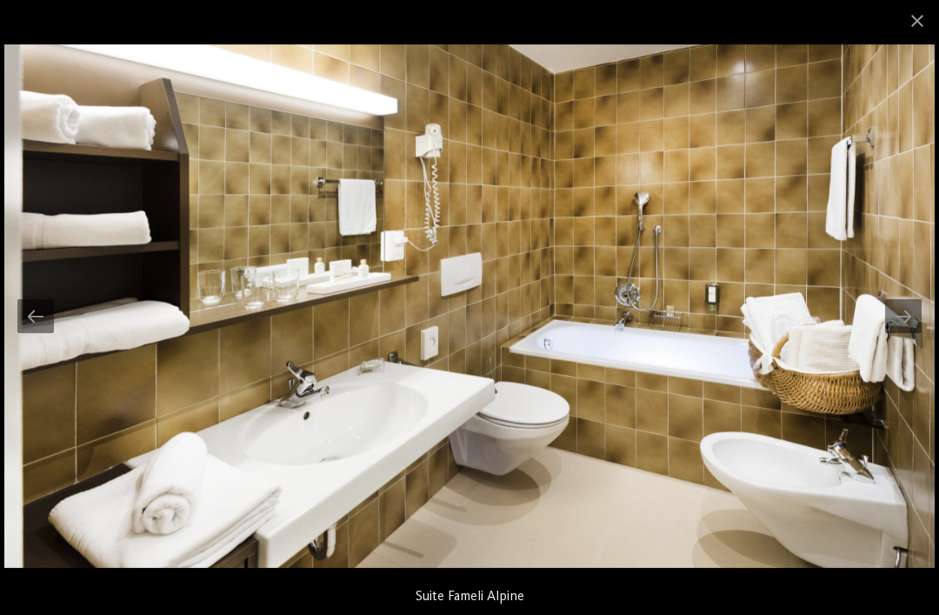
click at [916, 316] on div at bounding box center [903, 316] width 37 height 34
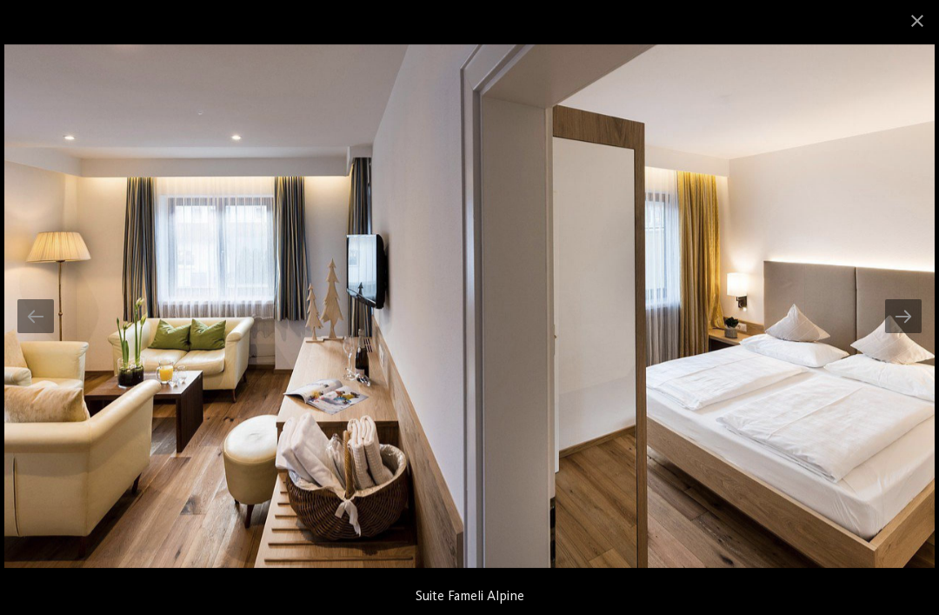
click at [912, 24] on span at bounding box center [916, 20] width 43 height 41
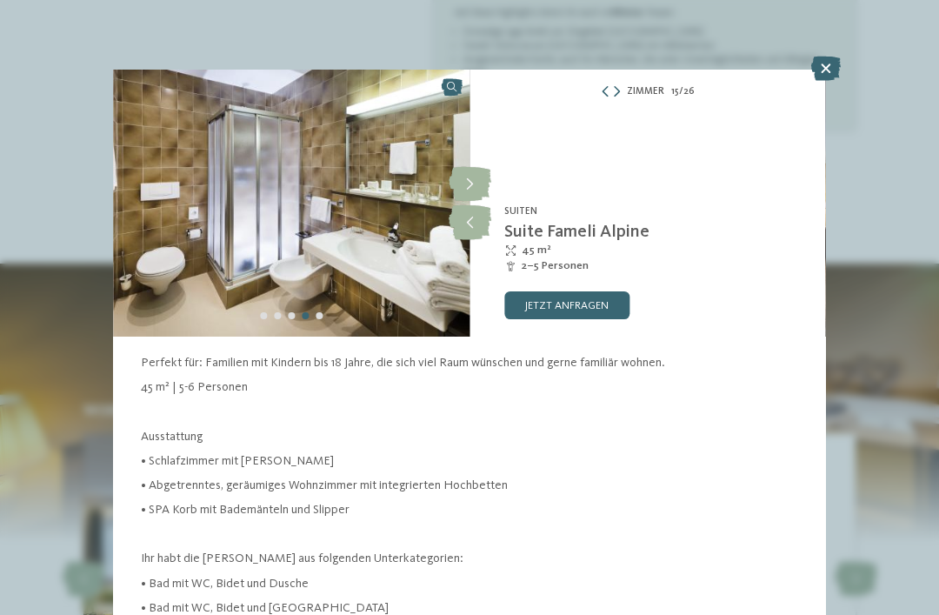
click at [819, 69] on icon at bounding box center [826, 69] width 30 height 24
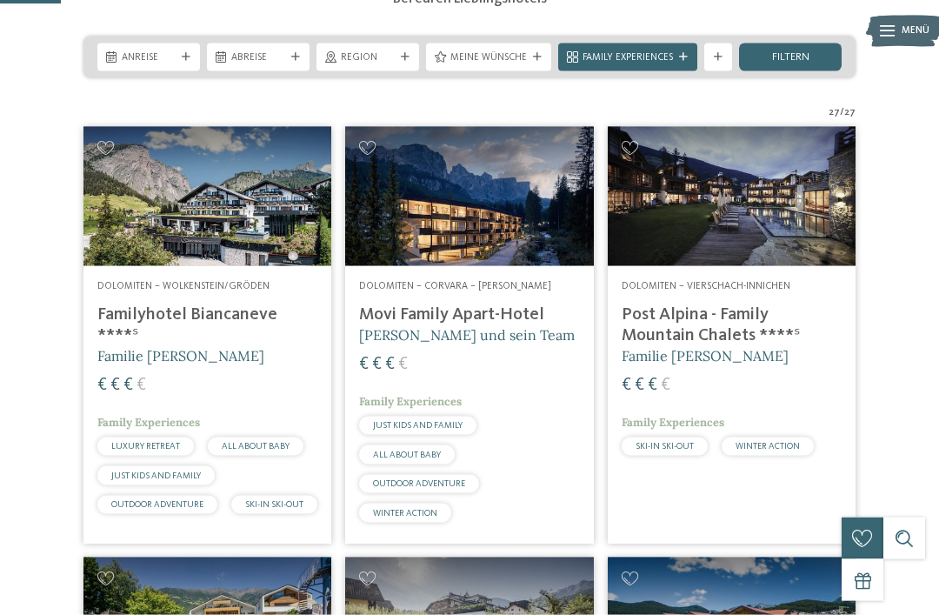
scroll to position [289, 0]
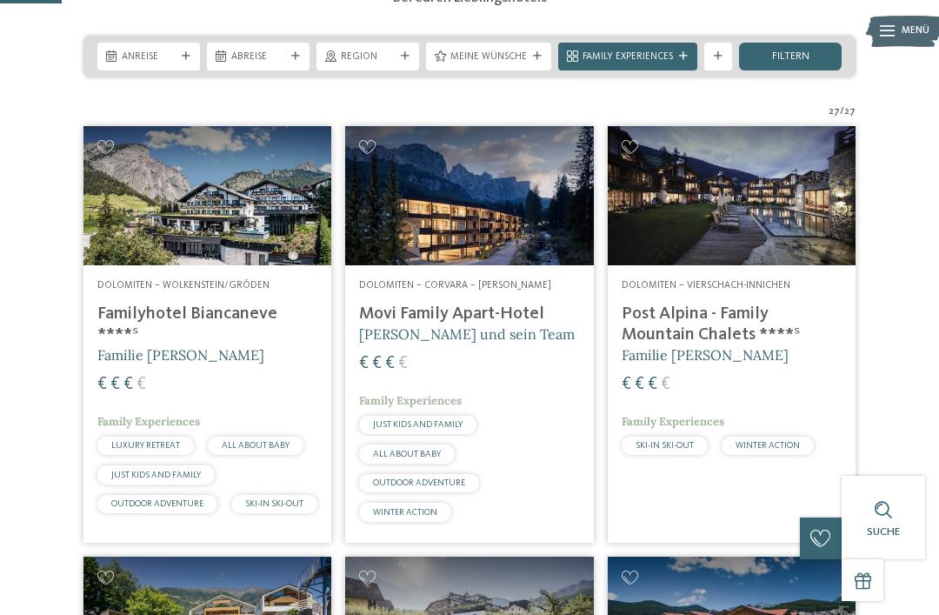
click at [158, 221] on img at bounding box center [207, 195] width 248 height 139
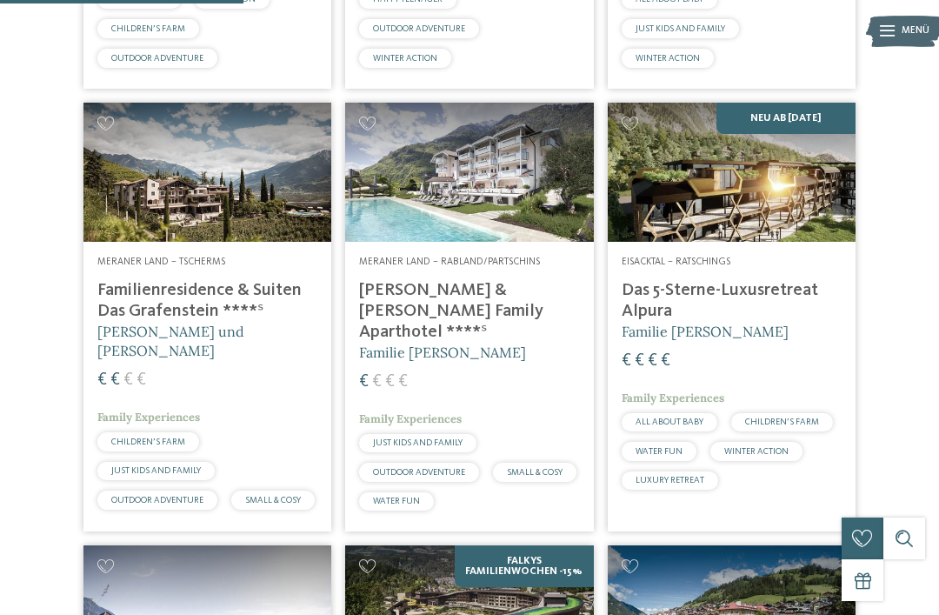
scroll to position [1145, 0]
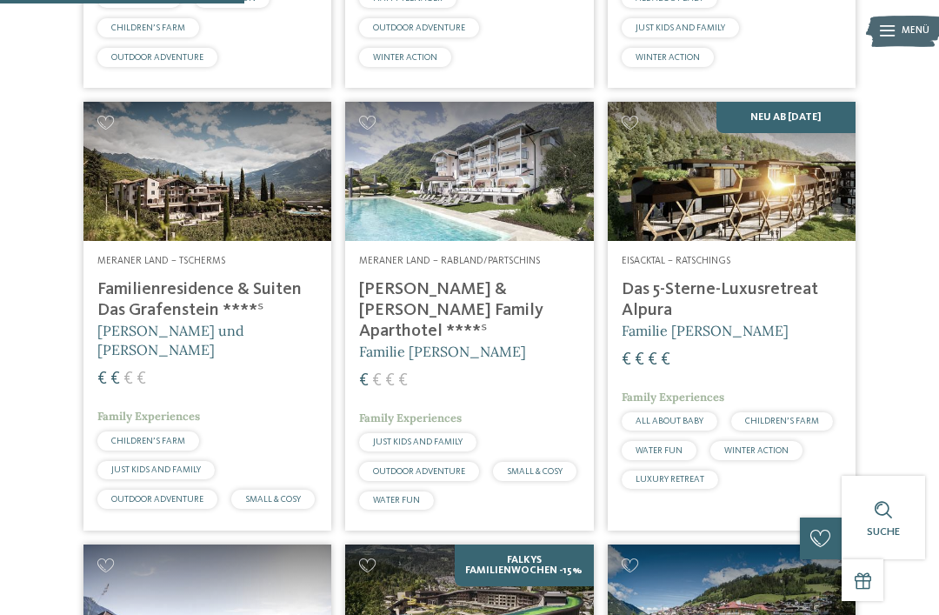
click at [750, 241] on img at bounding box center [732, 171] width 248 height 139
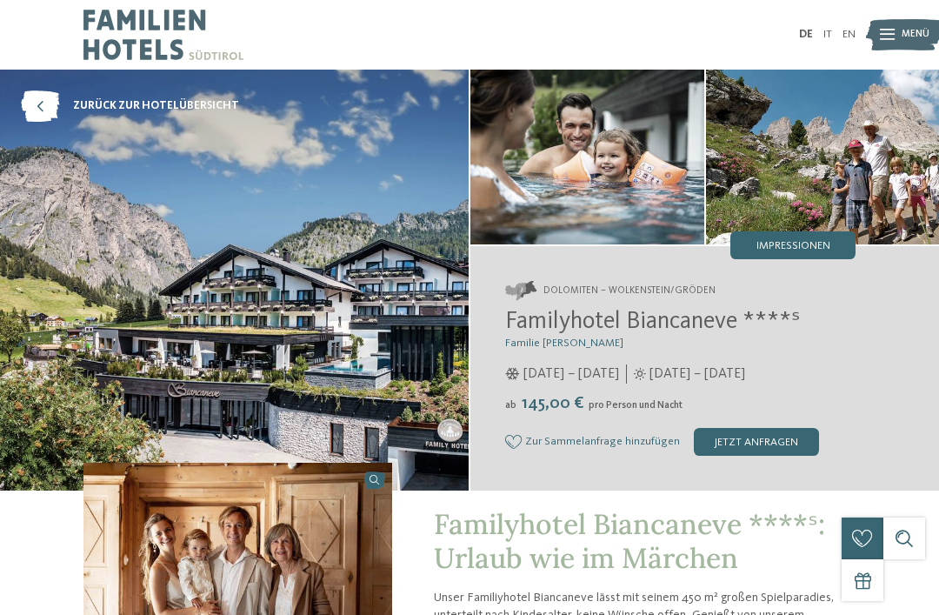
click at [148, 148] on img at bounding box center [234, 280] width 469 height 421
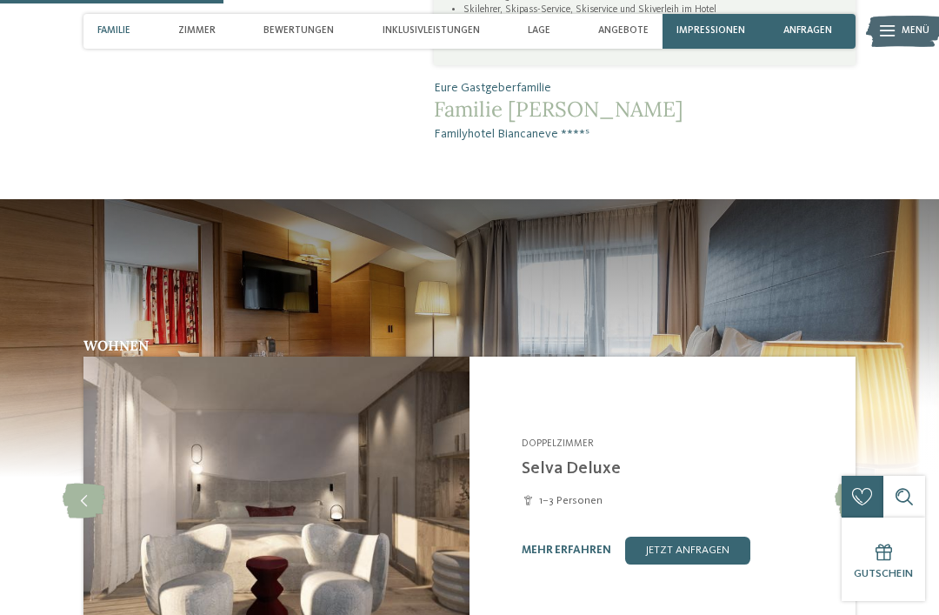
scroll to position [1032, 0]
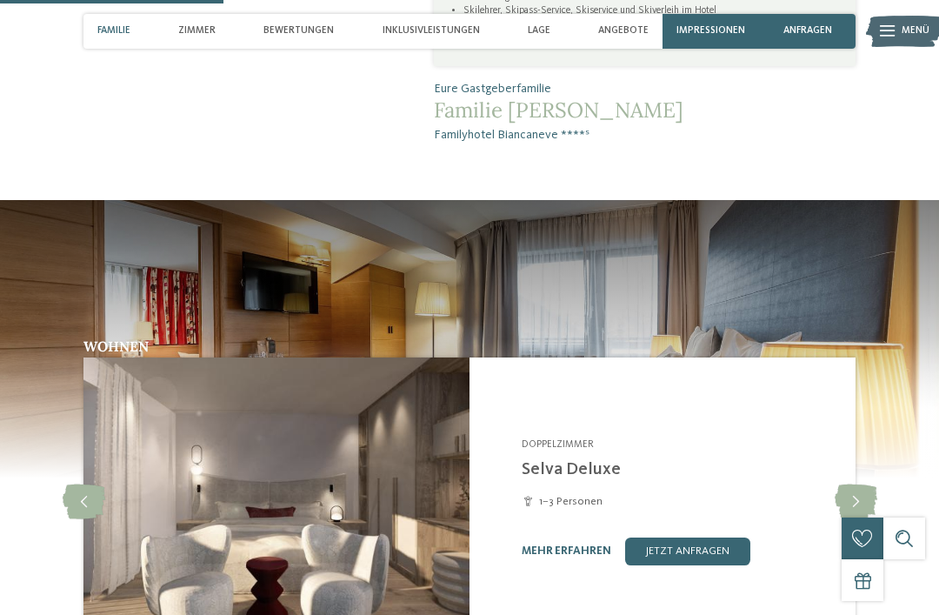
click at [176, 251] on img at bounding box center [469, 338] width 939 height 278
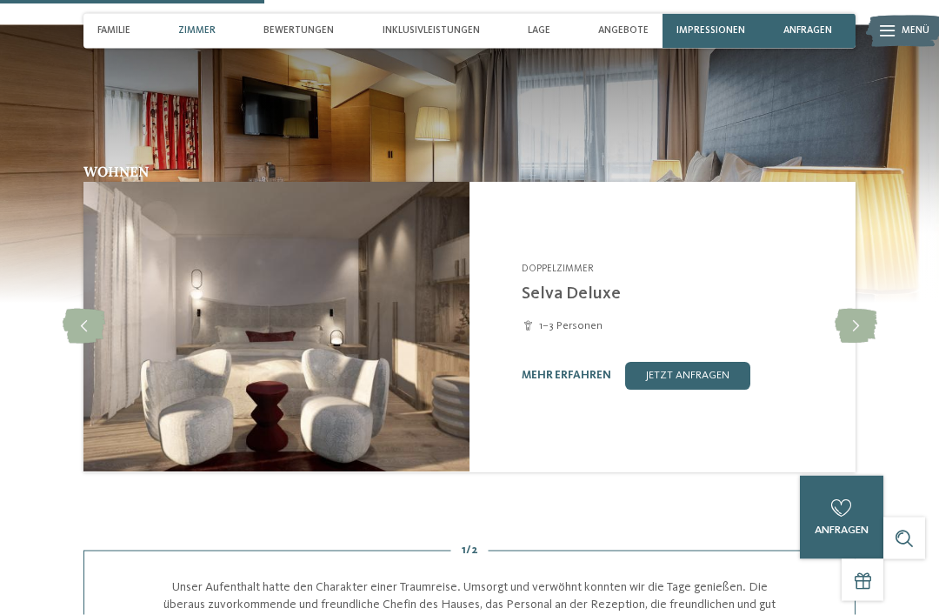
click at [176, 270] on img at bounding box center [276, 327] width 386 height 289
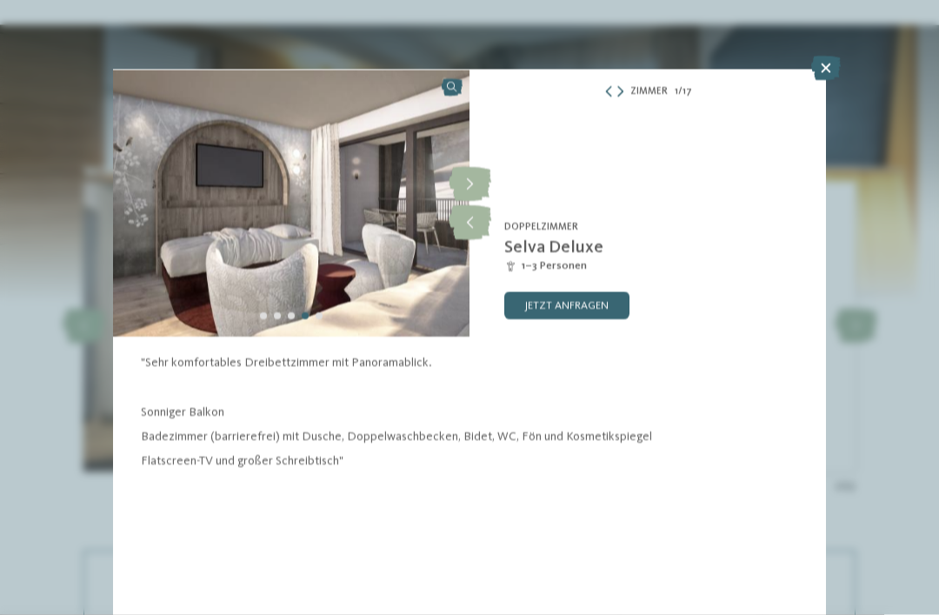
scroll to position [1208, 0]
click at [819, 81] on icon at bounding box center [826, 69] width 30 height 24
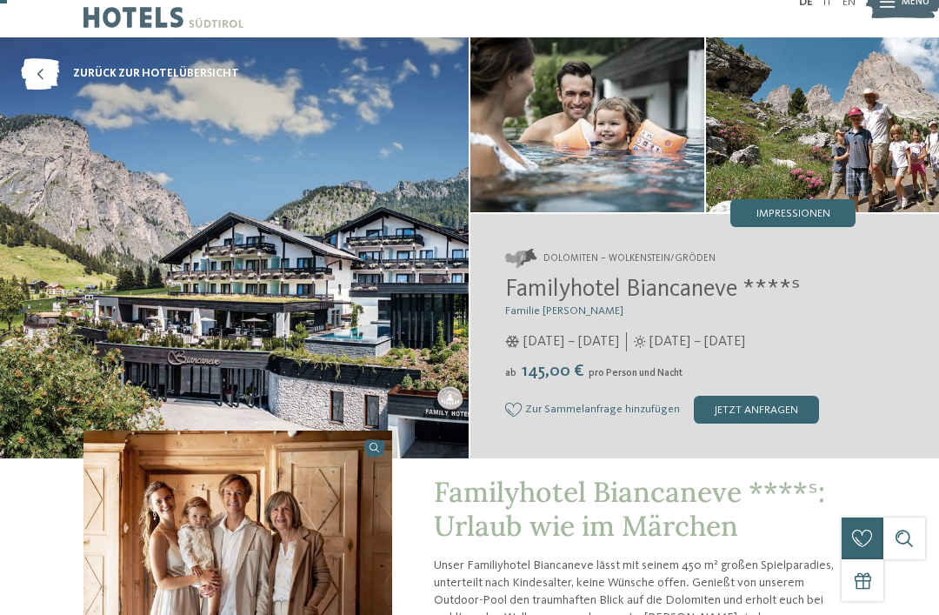
scroll to position [33, 0]
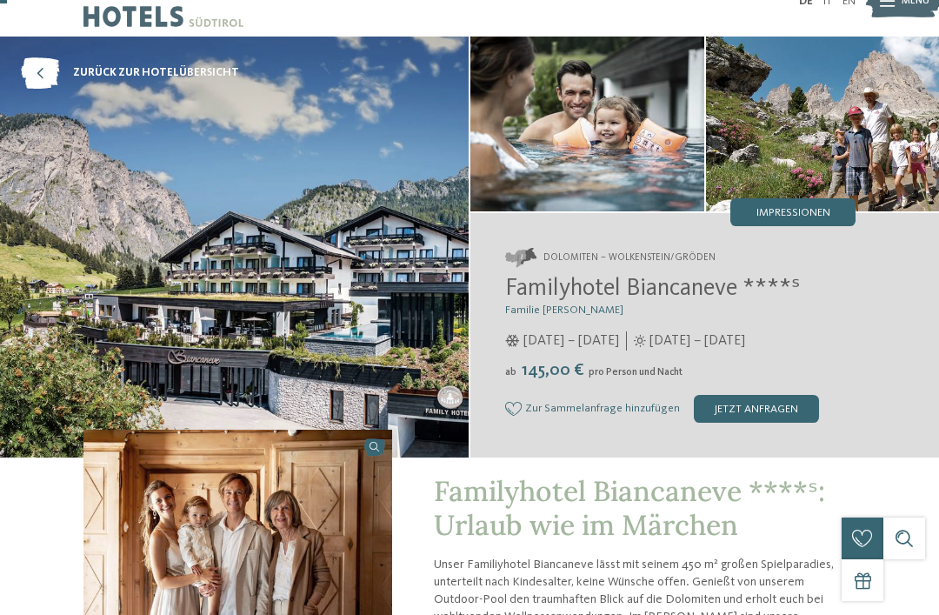
click at [835, 158] on img at bounding box center [823, 124] width 234 height 175
click at [827, 193] on img at bounding box center [823, 124] width 234 height 175
click at [176, 139] on img at bounding box center [234, 247] width 469 height 421
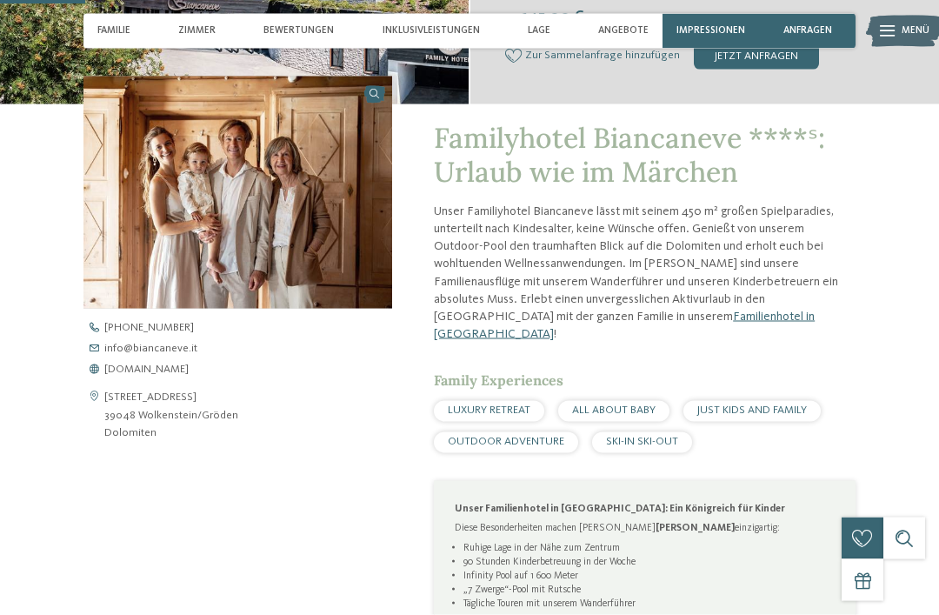
scroll to position [387, 0]
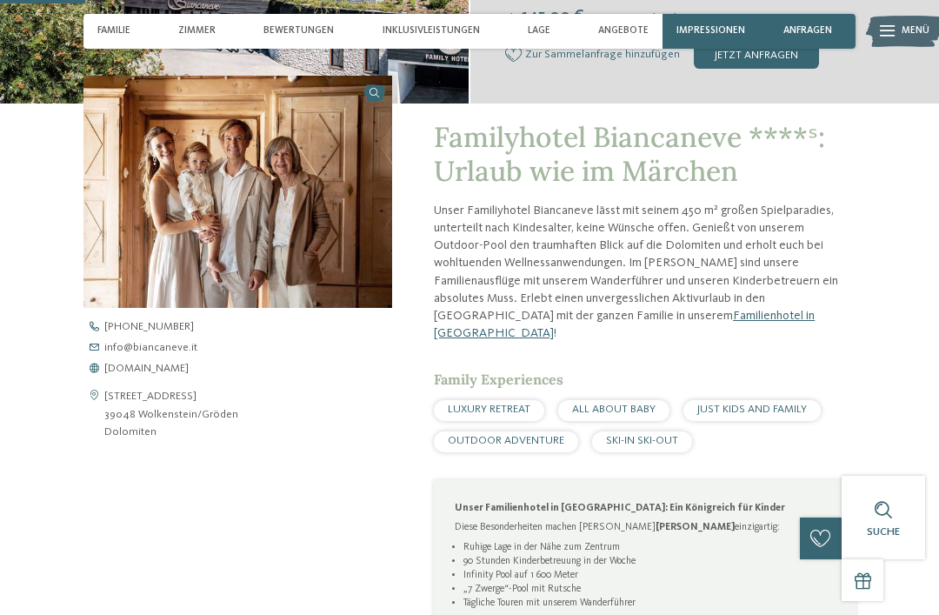
click at [510, 408] on span "LUXURY RETREAT" at bounding box center [489, 408] width 83 height 11
click at [523, 403] on span "LUXURY RETREAT" at bounding box center [489, 408] width 83 height 11
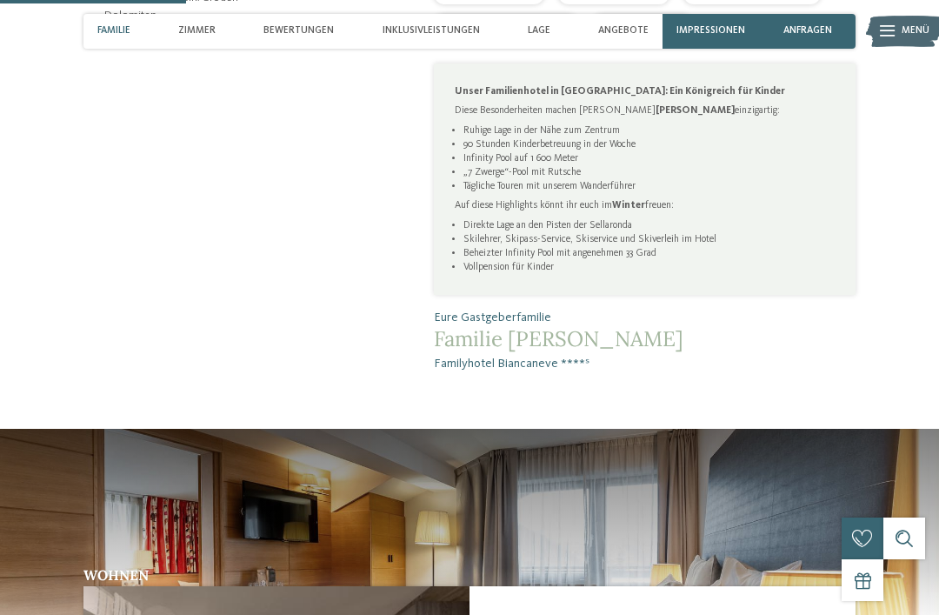
scroll to position [829, 0]
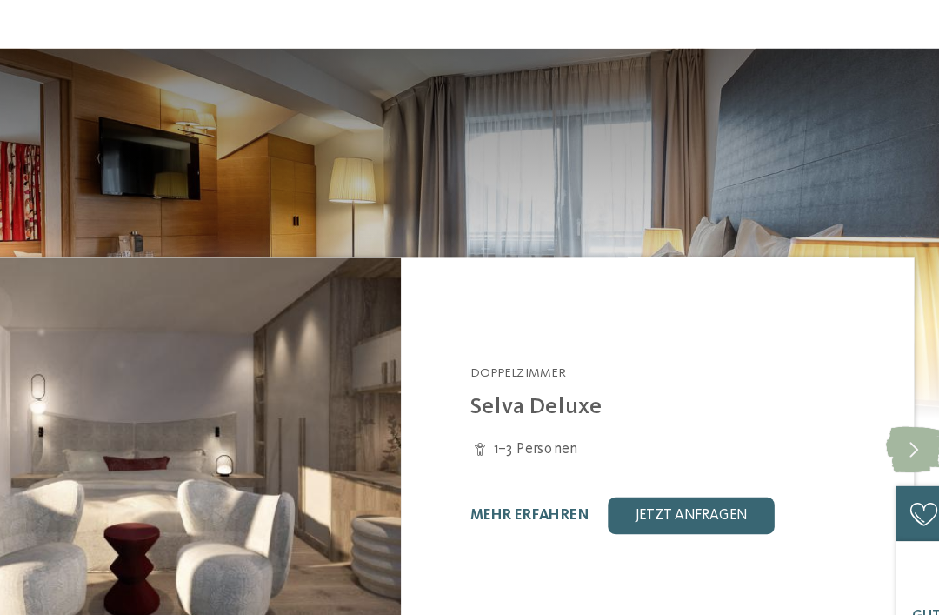
click at [101, 146] on img at bounding box center [469, 285] width 939 height 278
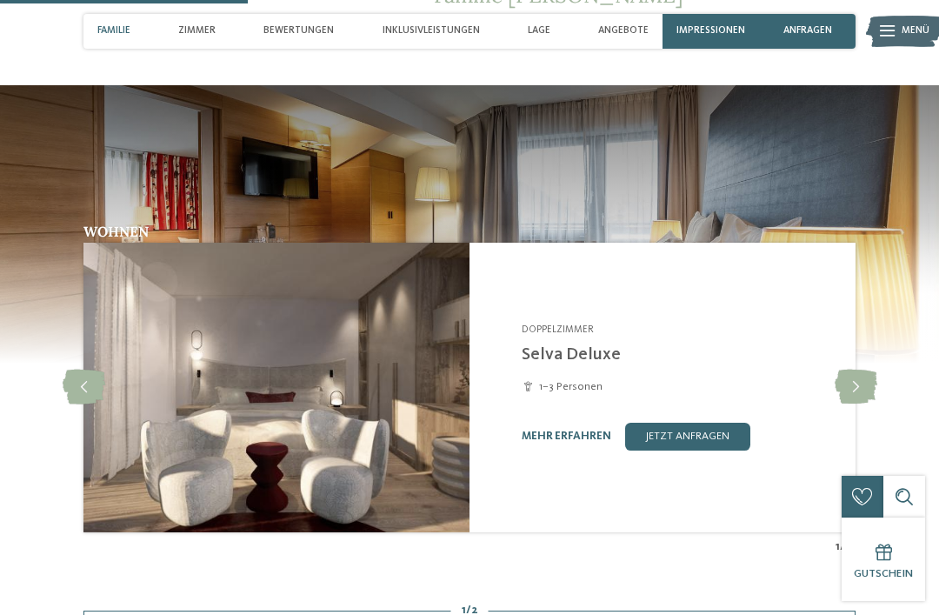
scroll to position [1141, 0]
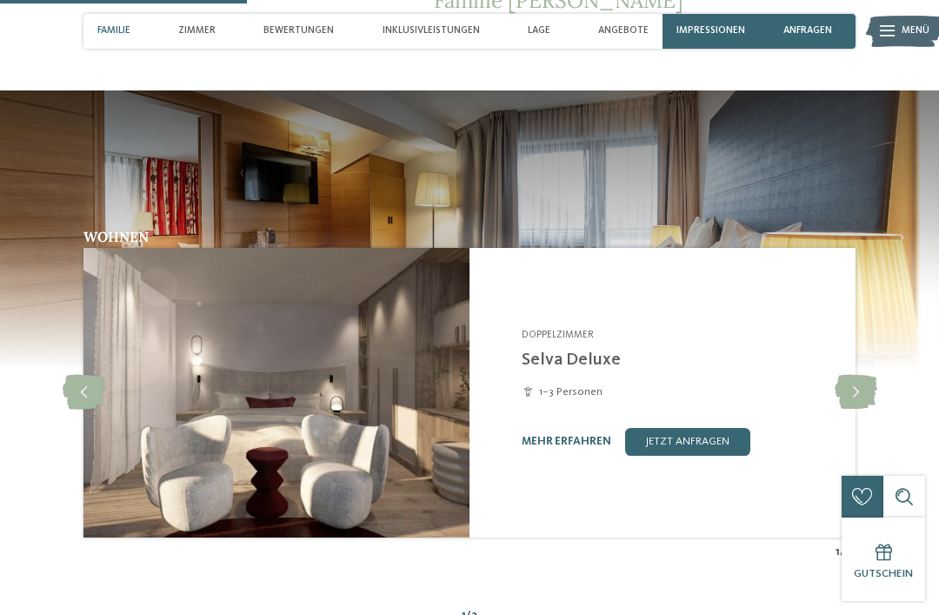
click at [192, 24] on div "Zimmer" at bounding box center [196, 31] width 51 height 35
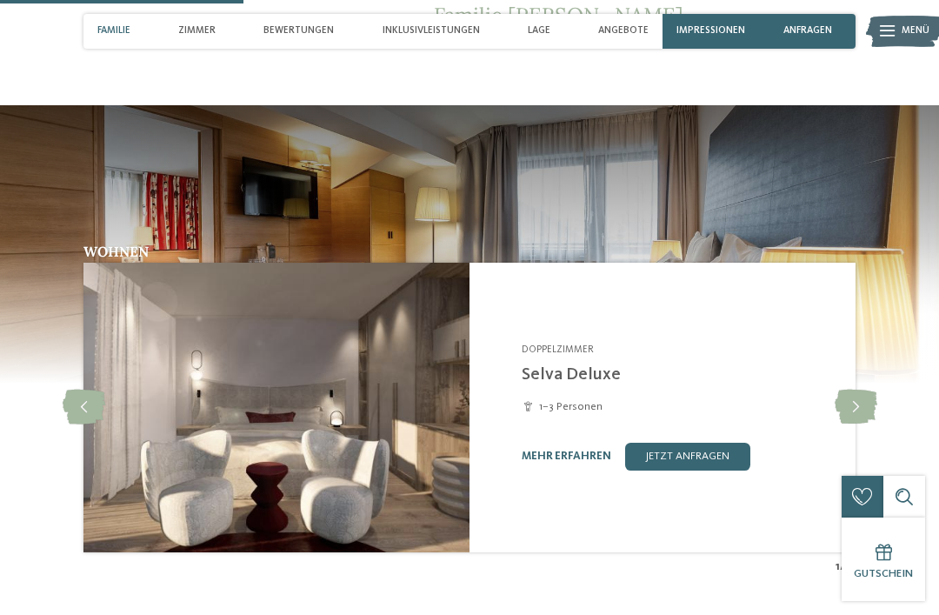
scroll to position [1126, 0]
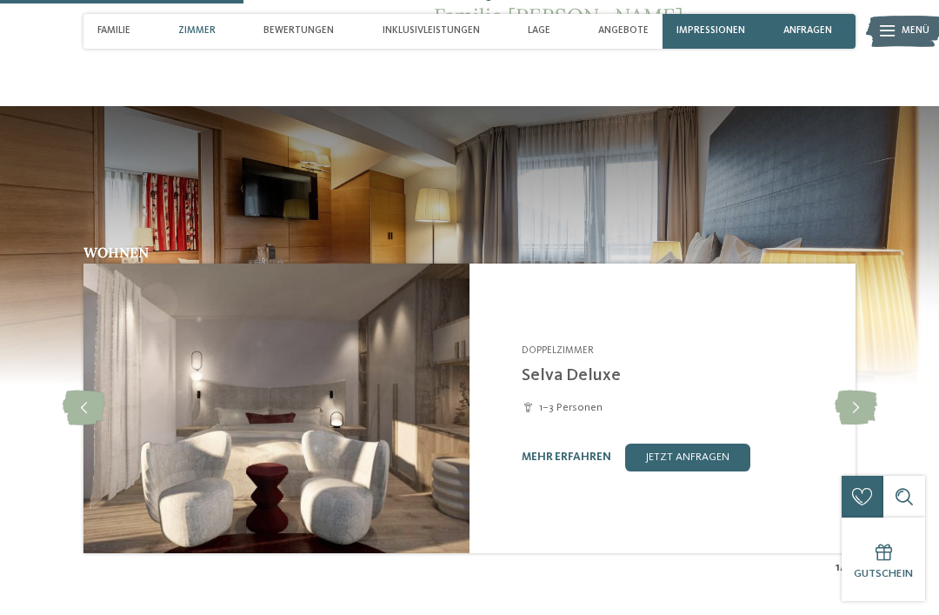
click at [198, 28] on span "Zimmer" at bounding box center [196, 30] width 37 height 11
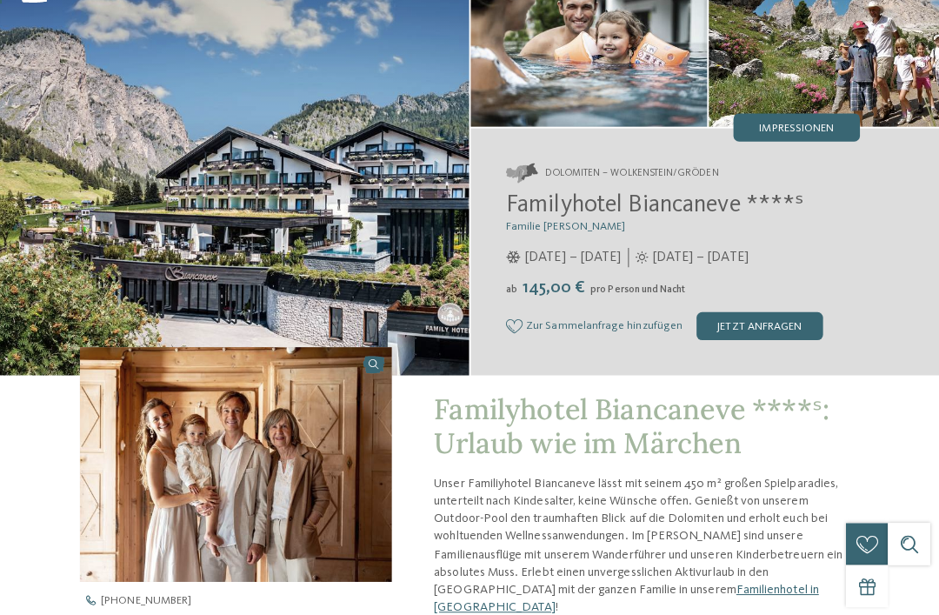
scroll to position [0, 0]
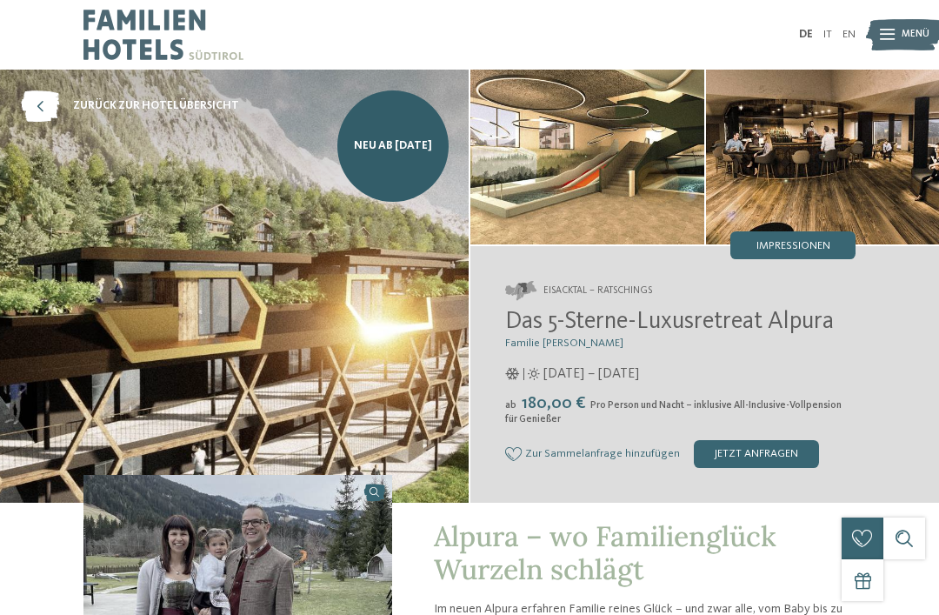
click at [114, 223] on img at bounding box center [234, 286] width 469 height 433
click at [122, 222] on img at bounding box center [234, 286] width 469 height 433
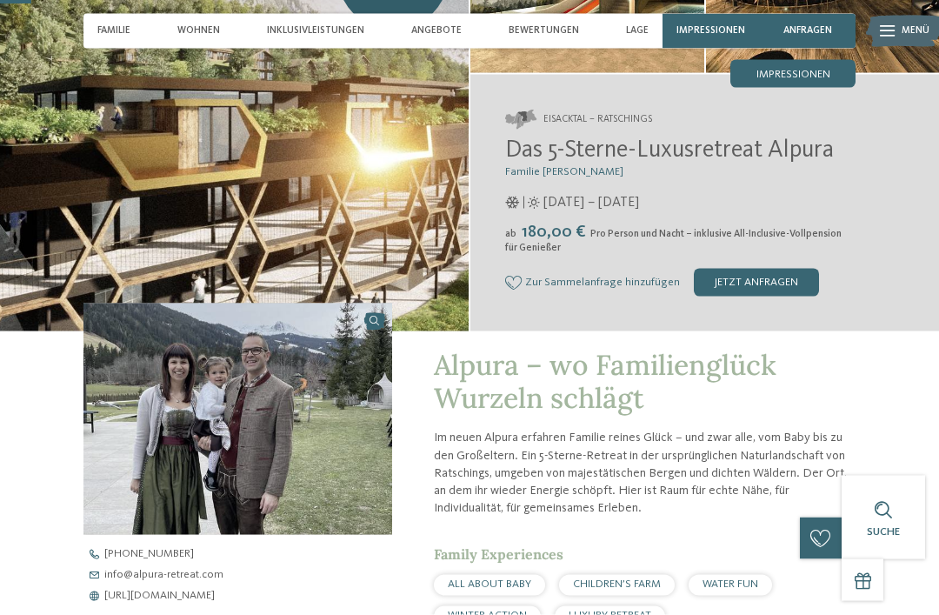
scroll to position [172, 0]
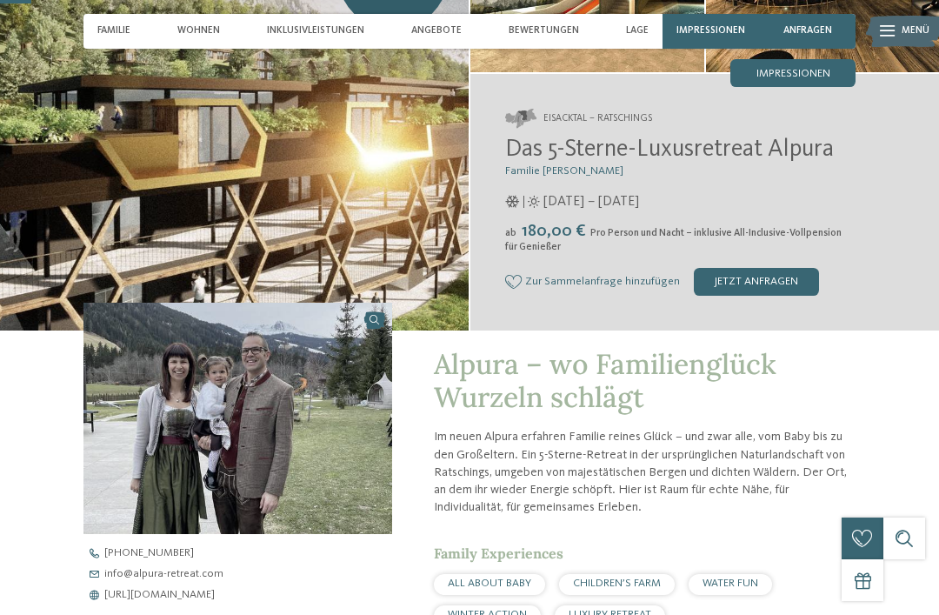
click at [201, 27] on span "Wohnen" at bounding box center [198, 30] width 43 height 11
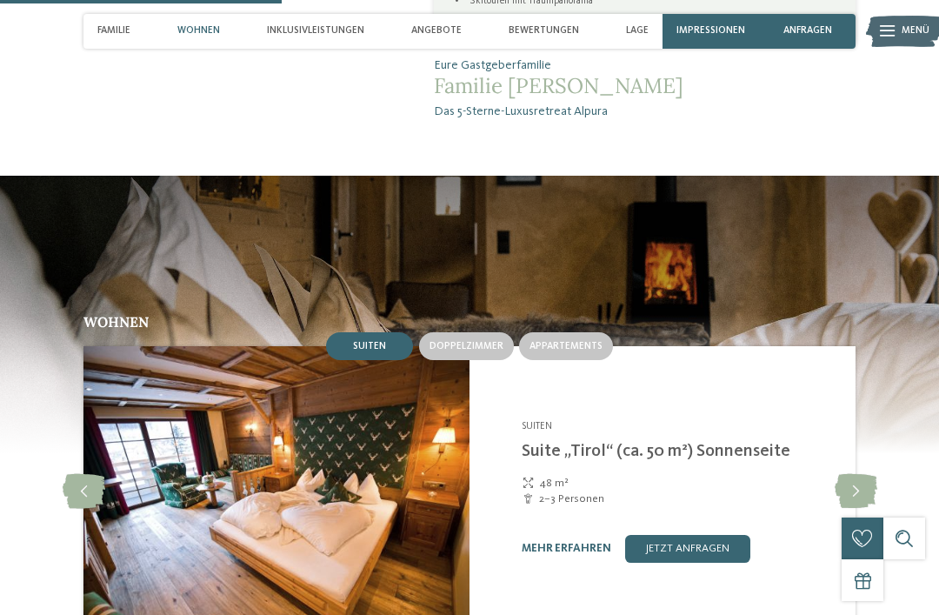
scroll to position [1557, 0]
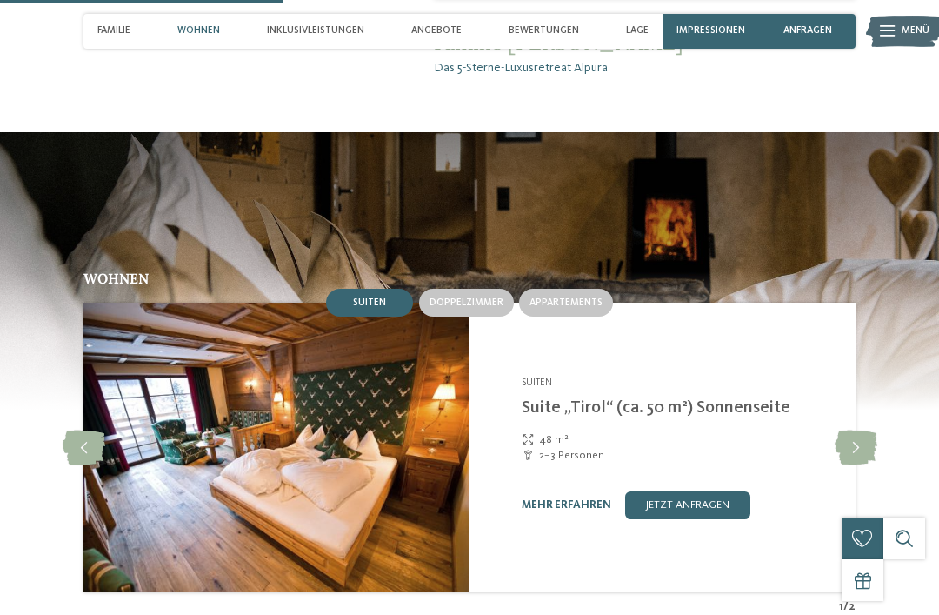
click at [370, 195] on img at bounding box center [469, 270] width 939 height 278
click at [435, 401] on img at bounding box center [276, 447] width 386 height 289
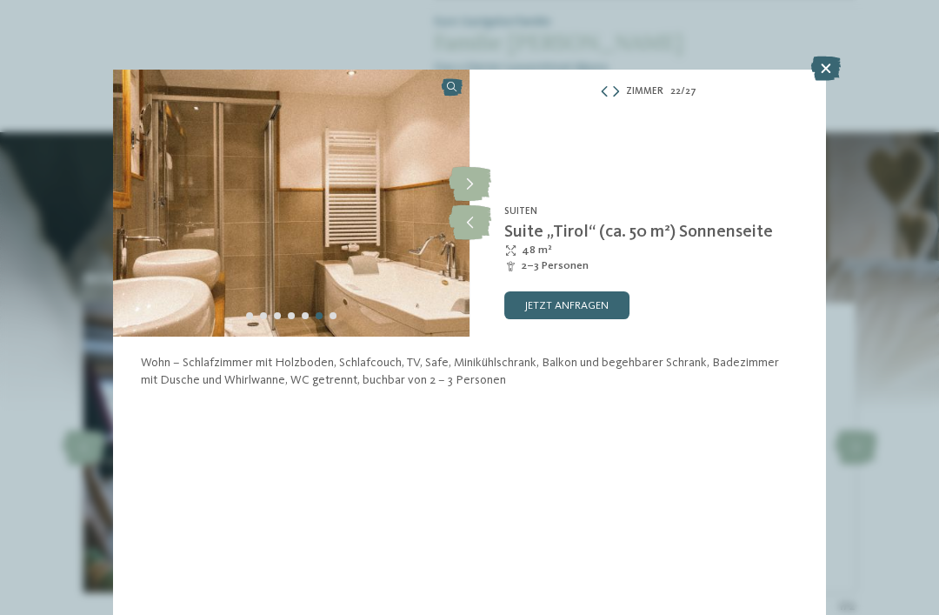
click at [429, 298] on img at bounding box center [291, 203] width 356 height 267
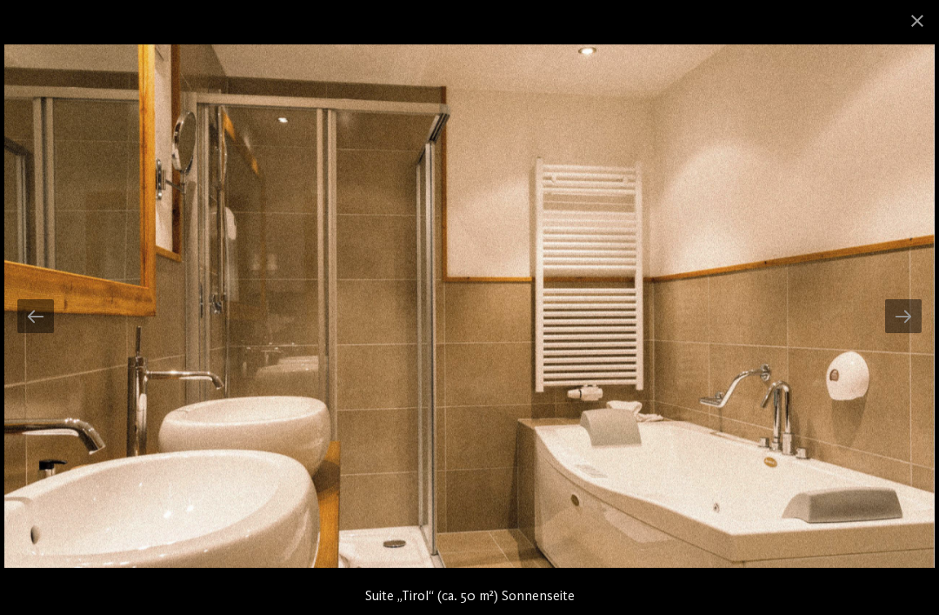
click at [902, 309] on div at bounding box center [903, 316] width 37 height 34
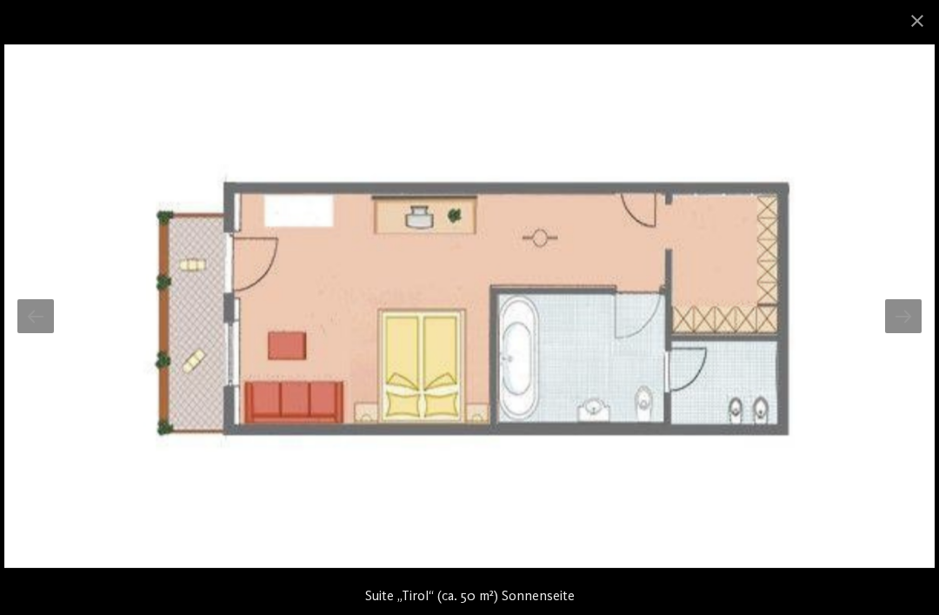
click at [902, 314] on div at bounding box center [903, 316] width 37 height 34
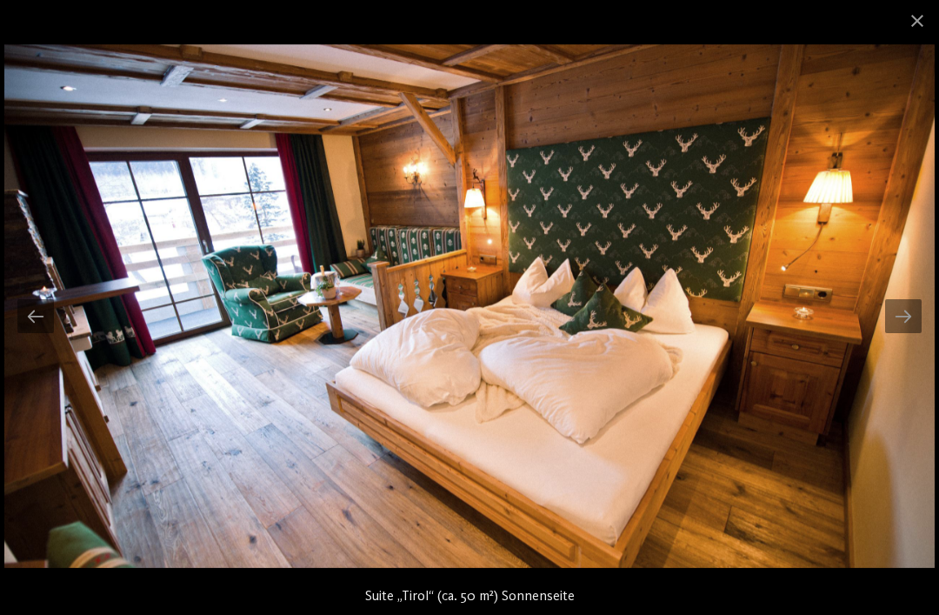
click at [908, 313] on div at bounding box center [903, 316] width 37 height 34
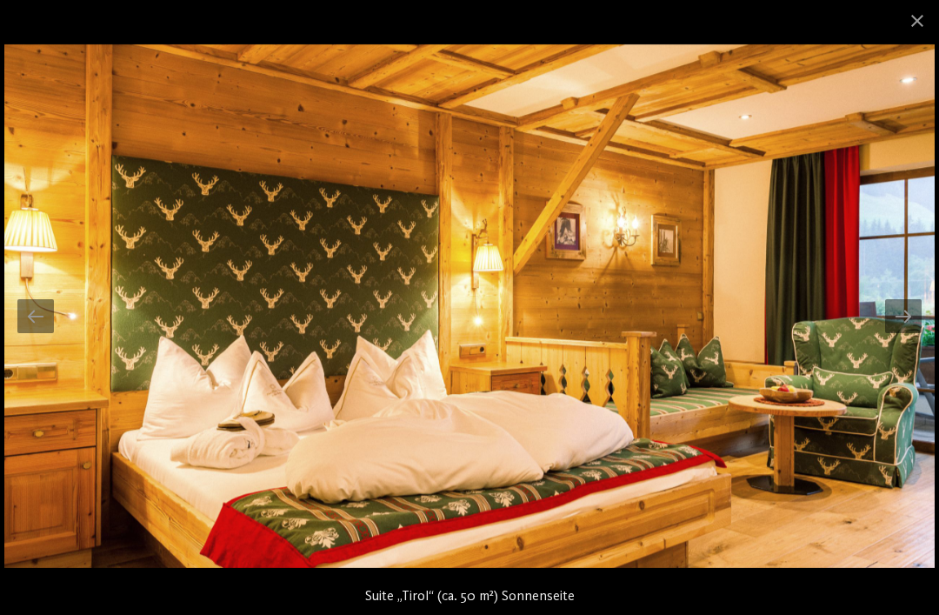
click at [914, 310] on div at bounding box center [903, 316] width 37 height 34
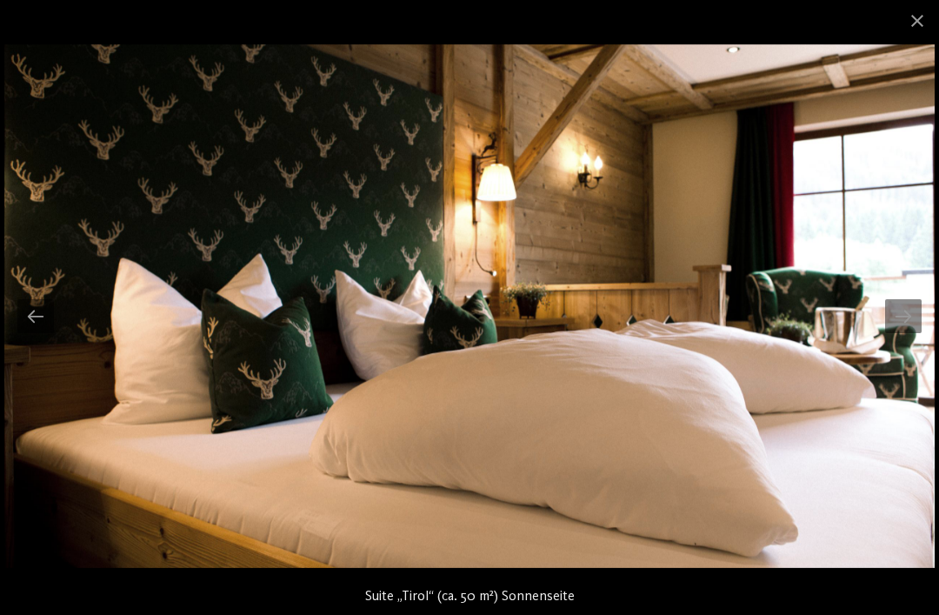
click at [919, 312] on div at bounding box center [903, 316] width 37 height 34
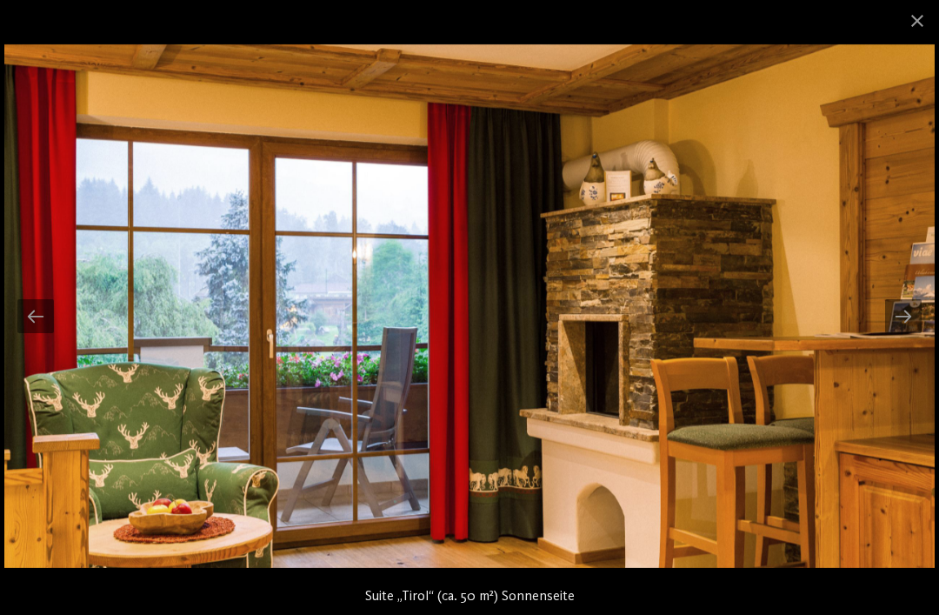
click at [918, 313] on div at bounding box center [903, 316] width 37 height 34
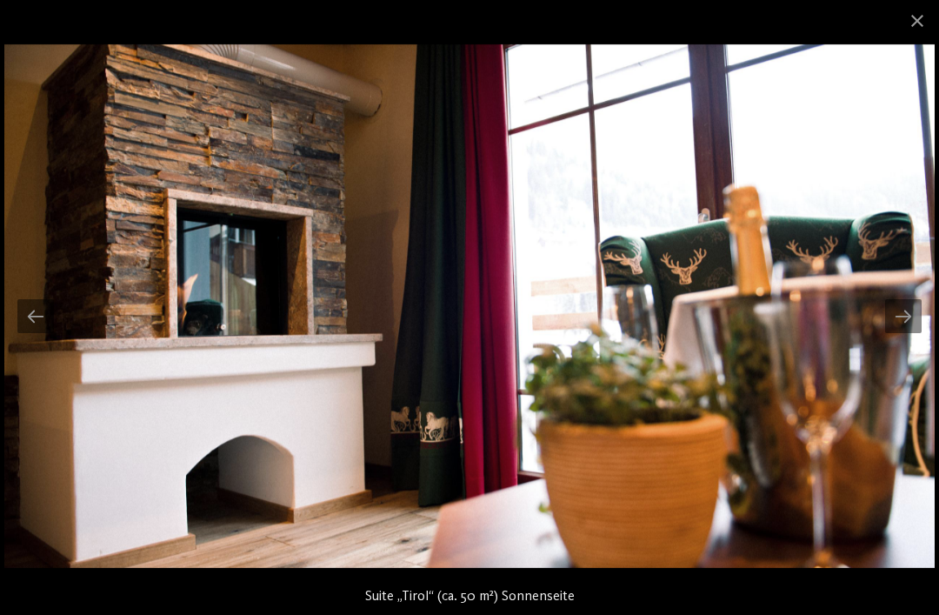
click at [911, 309] on div at bounding box center [903, 316] width 37 height 34
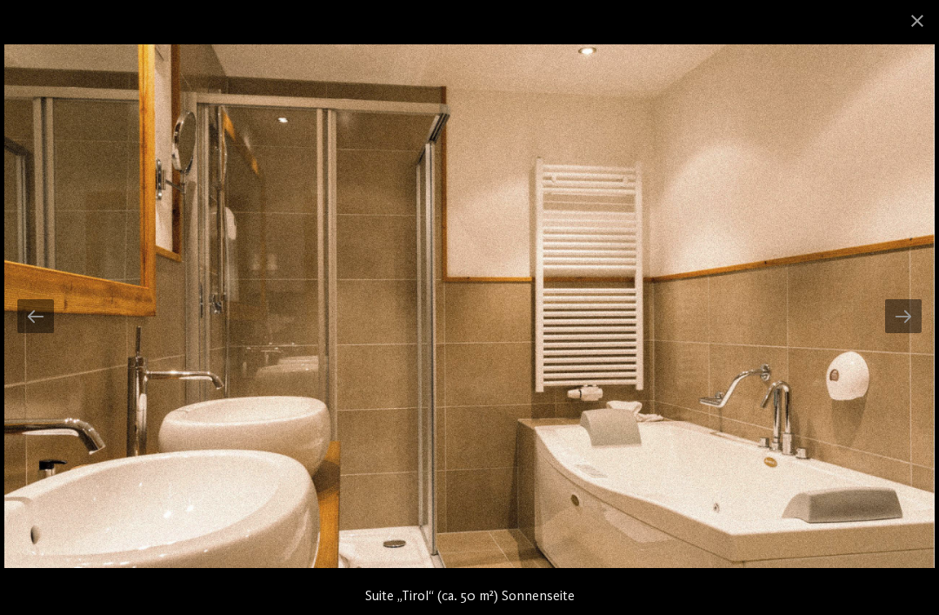
click at [909, 310] on div at bounding box center [903, 316] width 37 height 34
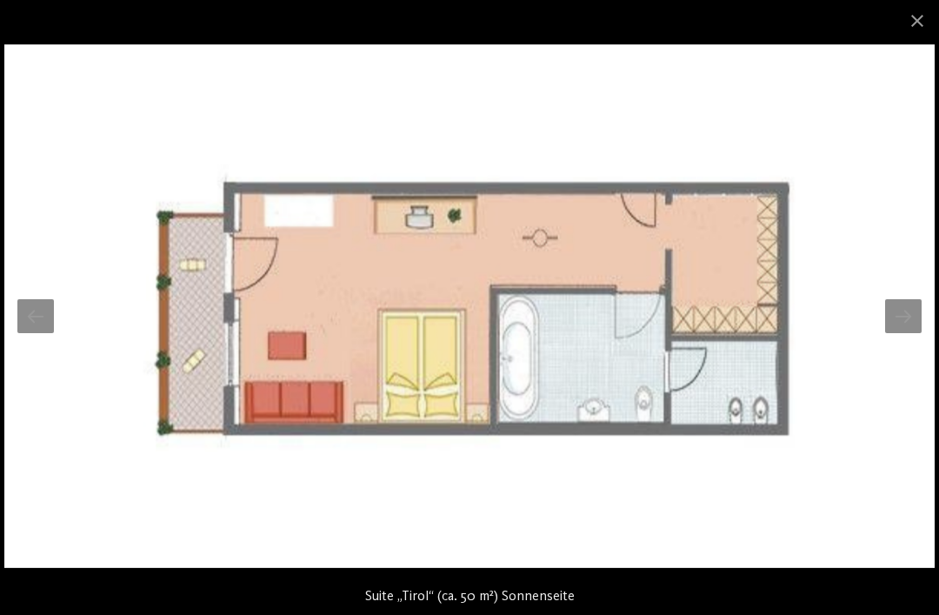
click at [902, 21] on span at bounding box center [916, 20] width 43 height 41
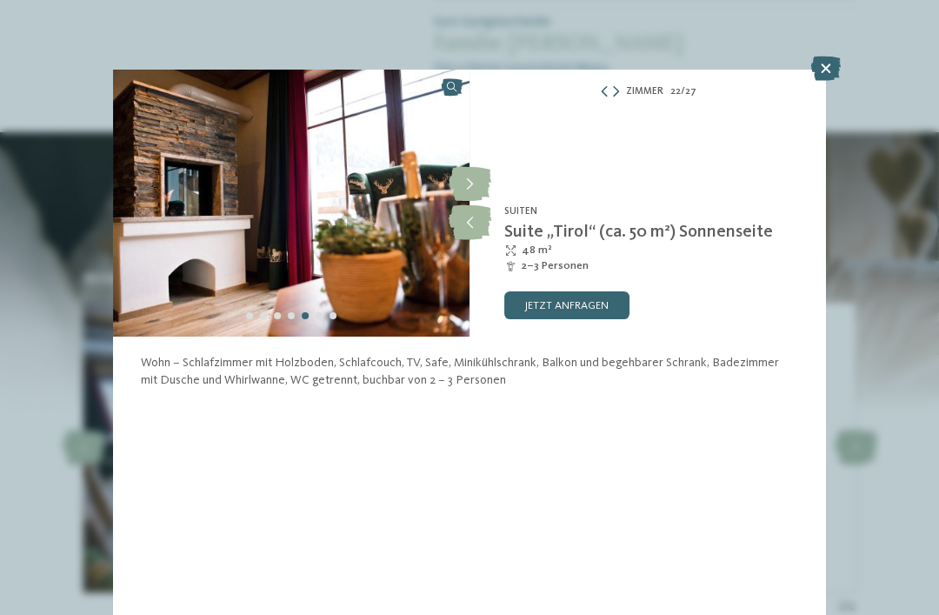
click at [835, 82] on div at bounding box center [826, 70] width 30 height 26
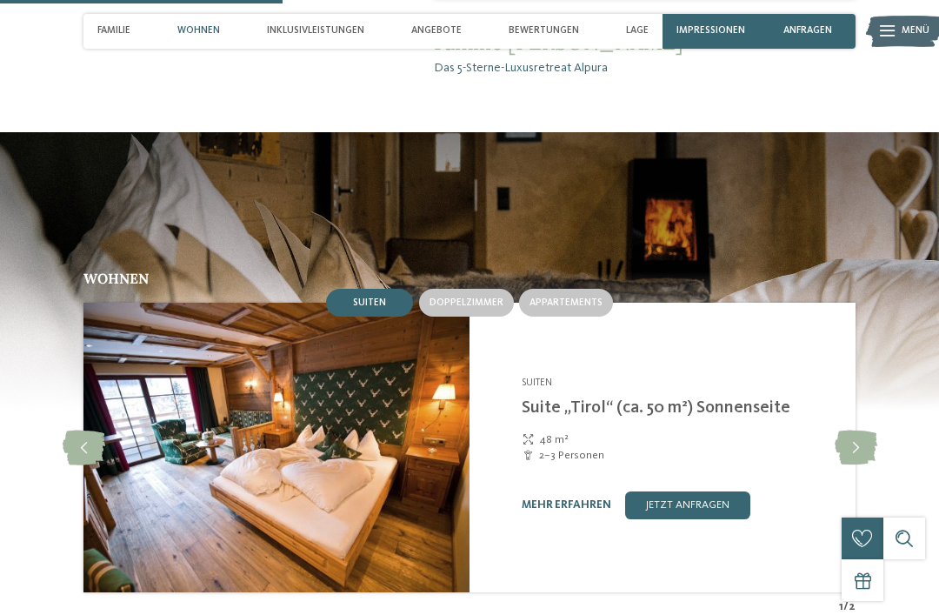
click at [589, 297] on span "Appartements" at bounding box center [565, 302] width 73 height 10
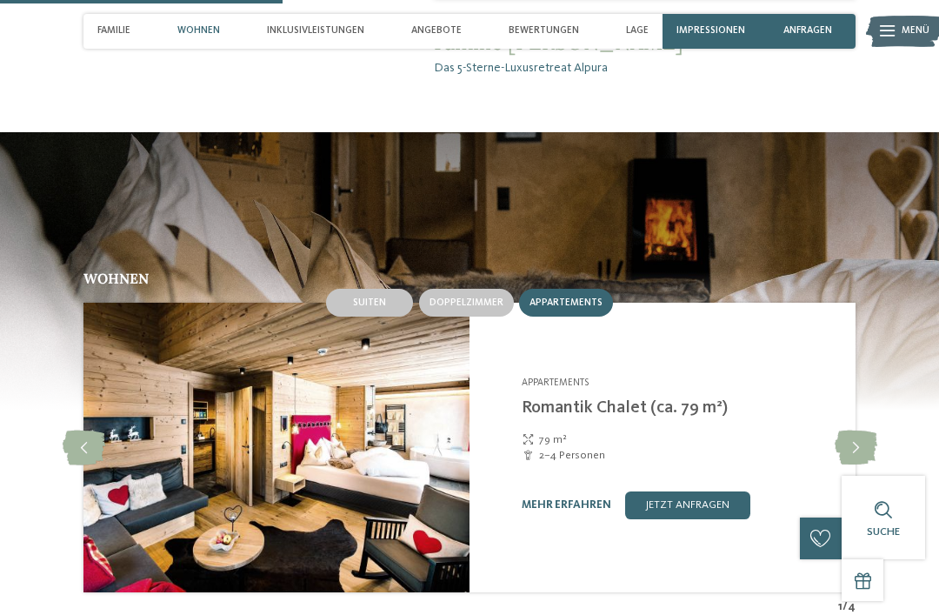
click at [178, 341] on img at bounding box center [276, 447] width 386 height 289
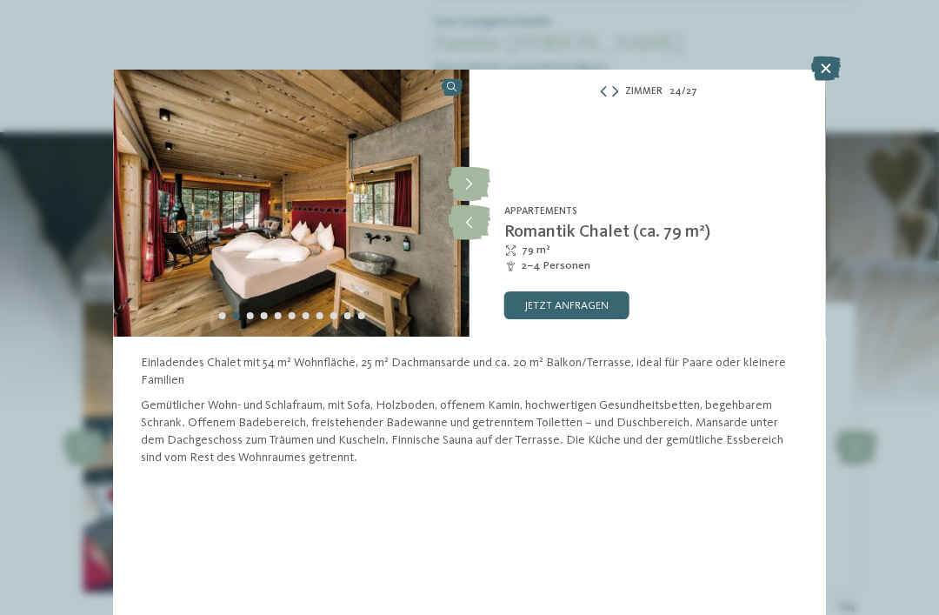
click at [192, 258] on img at bounding box center [291, 203] width 356 height 267
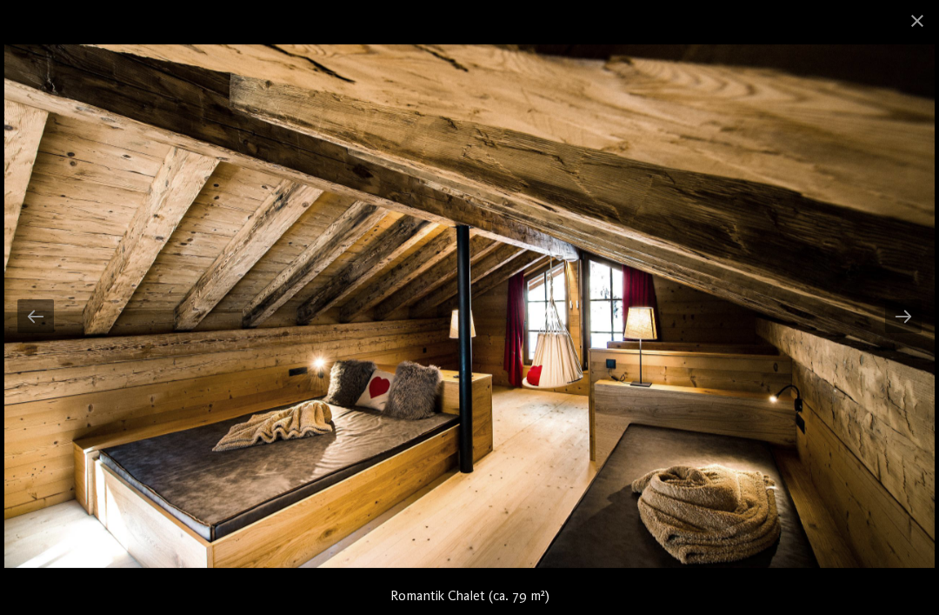
click at [30, 308] on div at bounding box center [35, 316] width 37 height 34
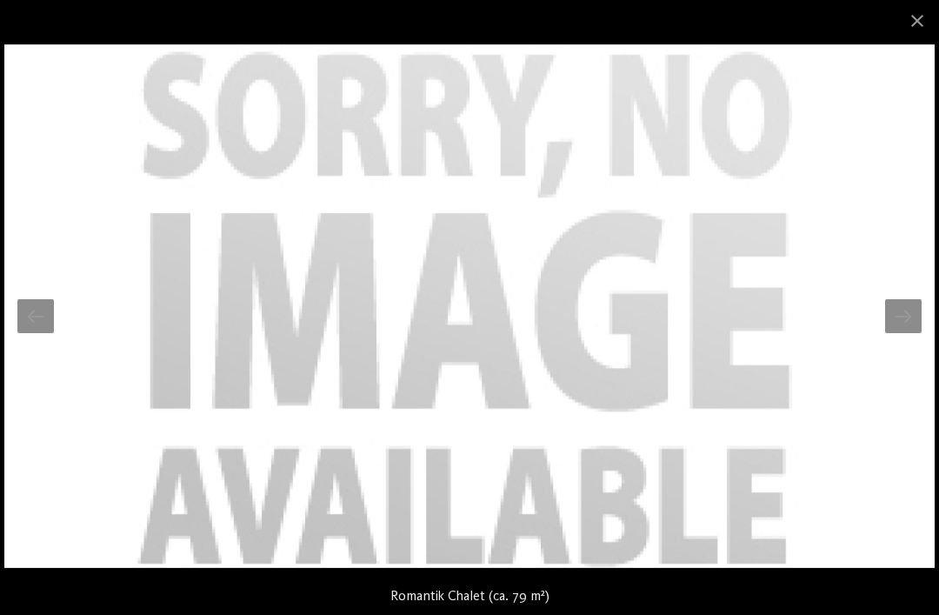
click at [928, 14] on span at bounding box center [916, 20] width 43 height 41
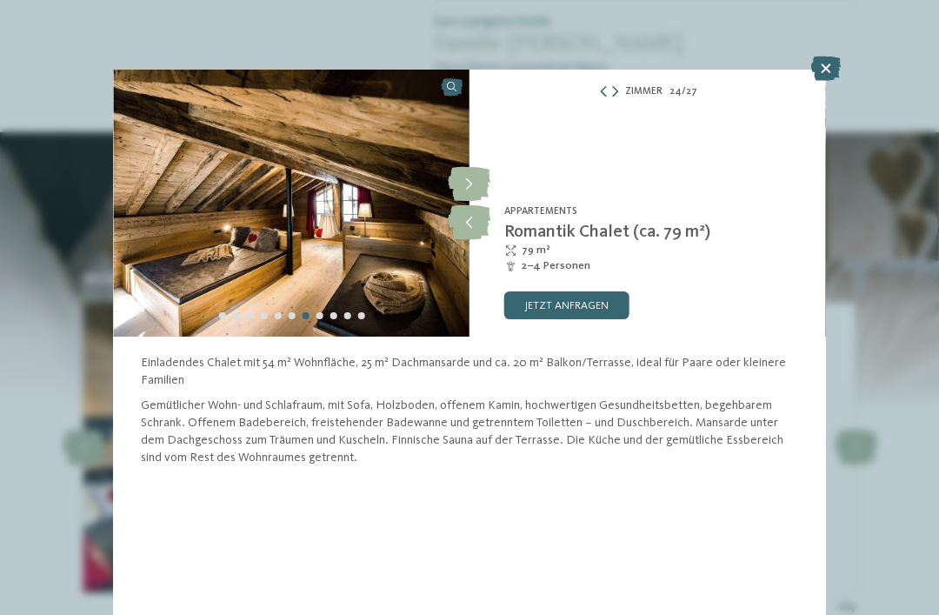
click at [826, 65] on icon at bounding box center [826, 69] width 30 height 24
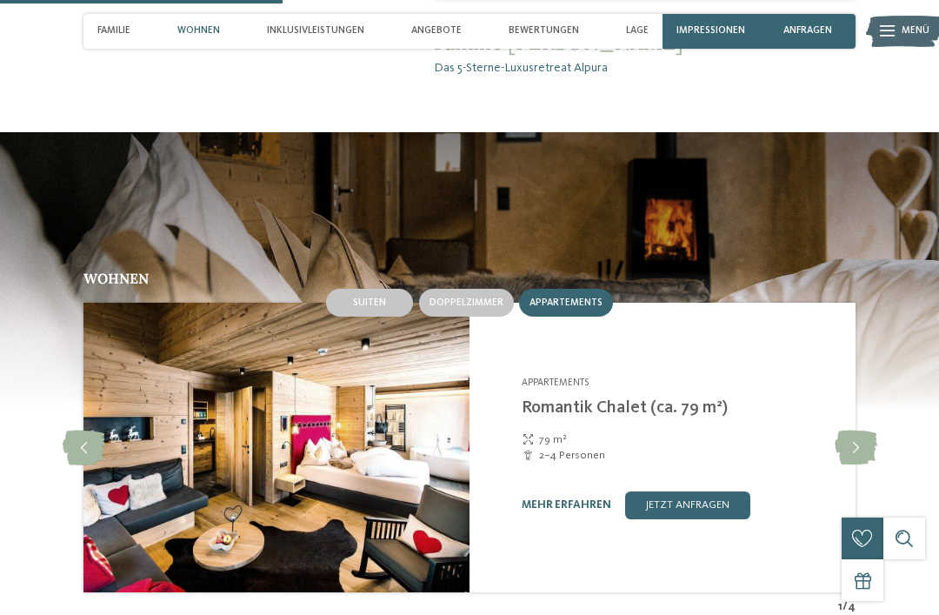
click at [481, 297] on span "Doppelzimmer" at bounding box center [466, 302] width 74 height 10
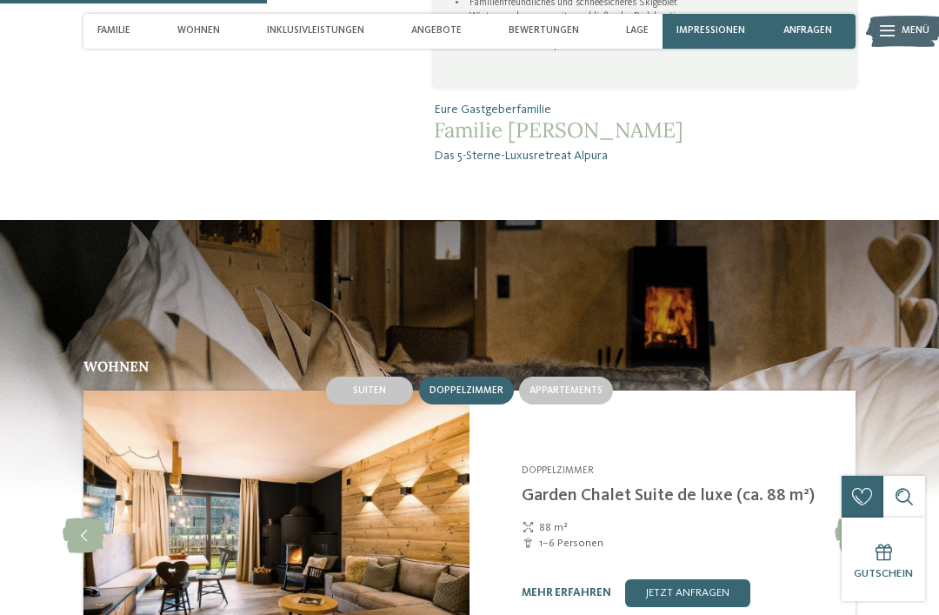
scroll to position [1473, 0]
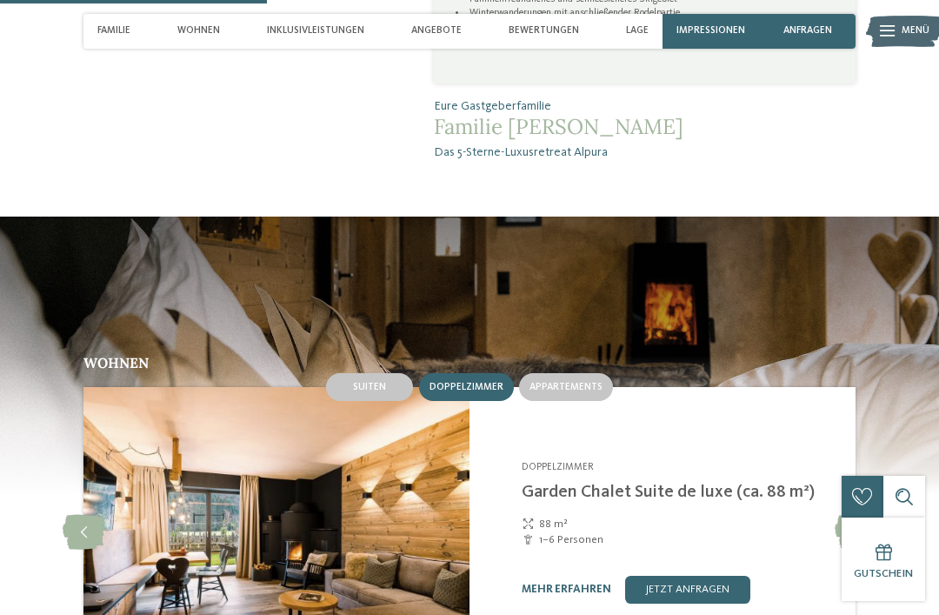
click at [175, 370] on div "Suiten Doppelzimmer Appartements" at bounding box center [469, 386] width 772 height 33
click at [170, 399] on img at bounding box center [276, 531] width 386 height 289
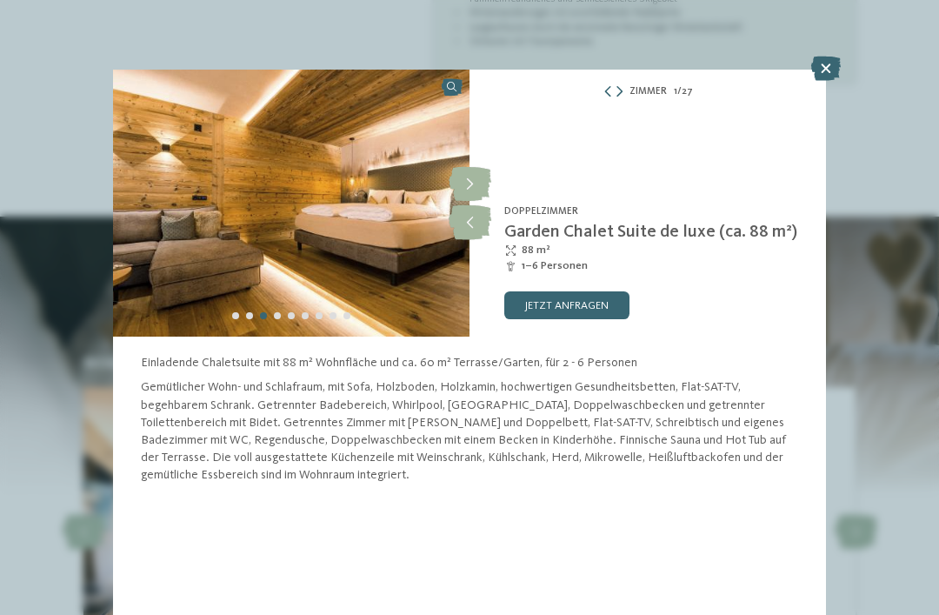
click at [218, 241] on img at bounding box center [291, 203] width 356 height 267
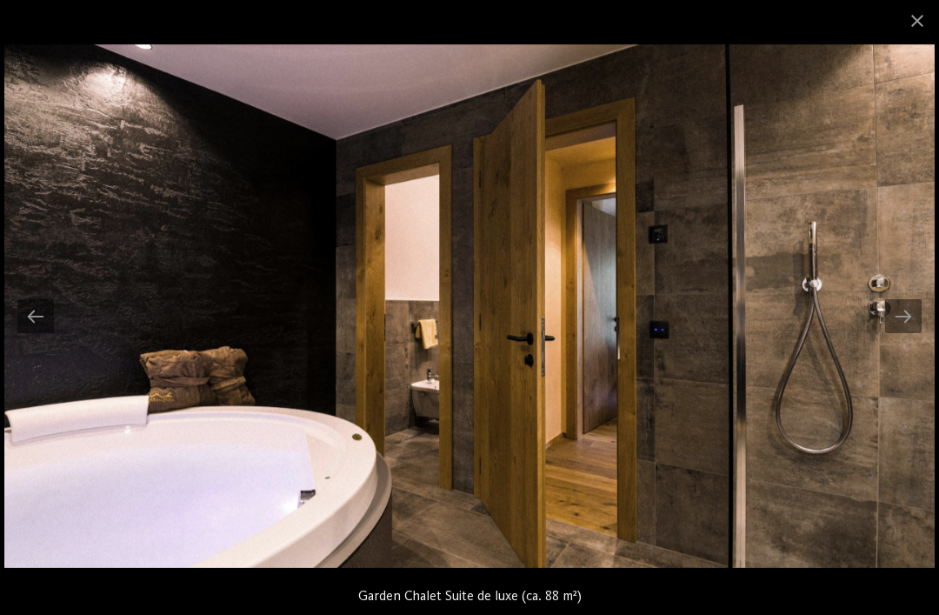
click at [921, 32] on span at bounding box center [916, 20] width 43 height 41
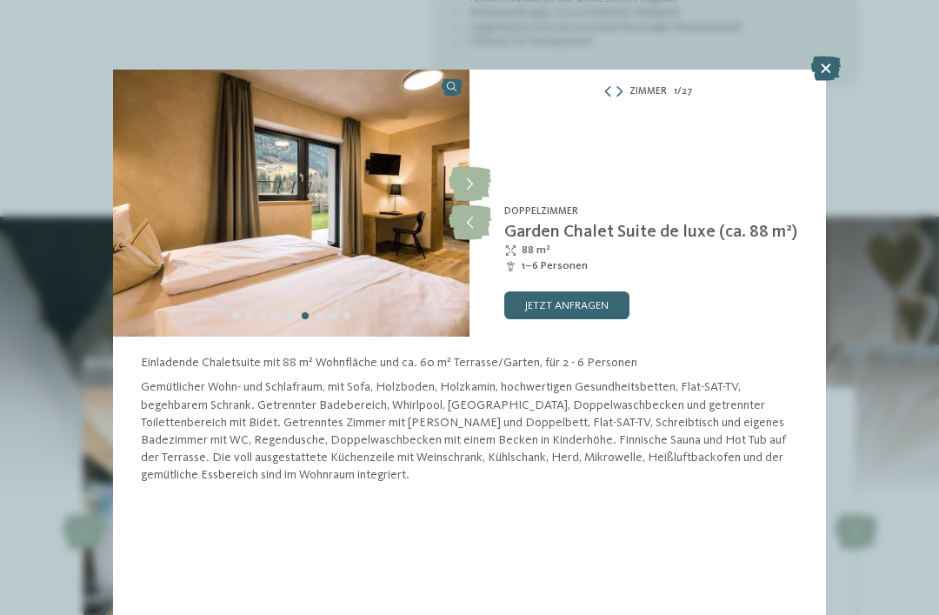
click at [828, 77] on icon at bounding box center [826, 69] width 30 height 24
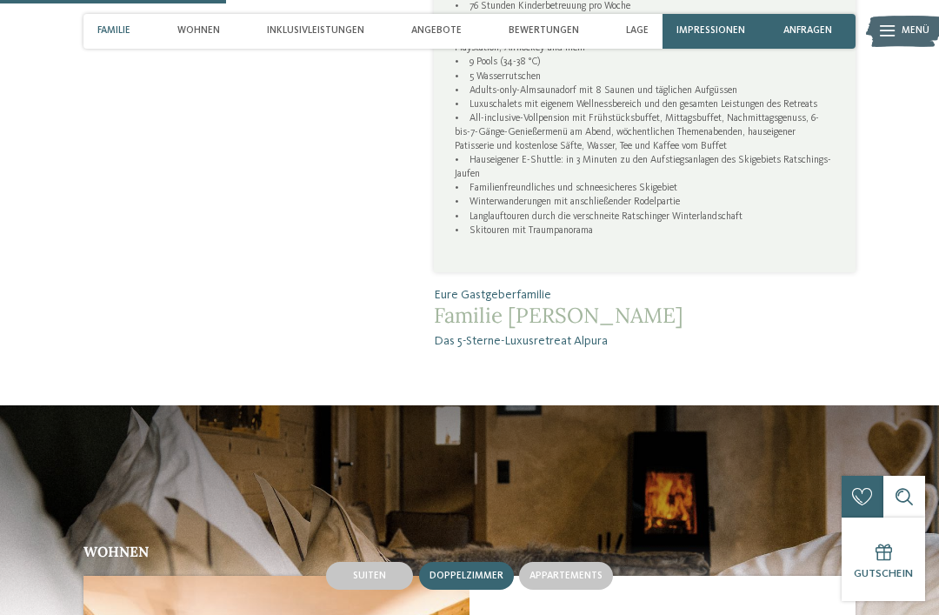
scroll to position [1246, 0]
